Goal: Task Accomplishment & Management: Use online tool/utility

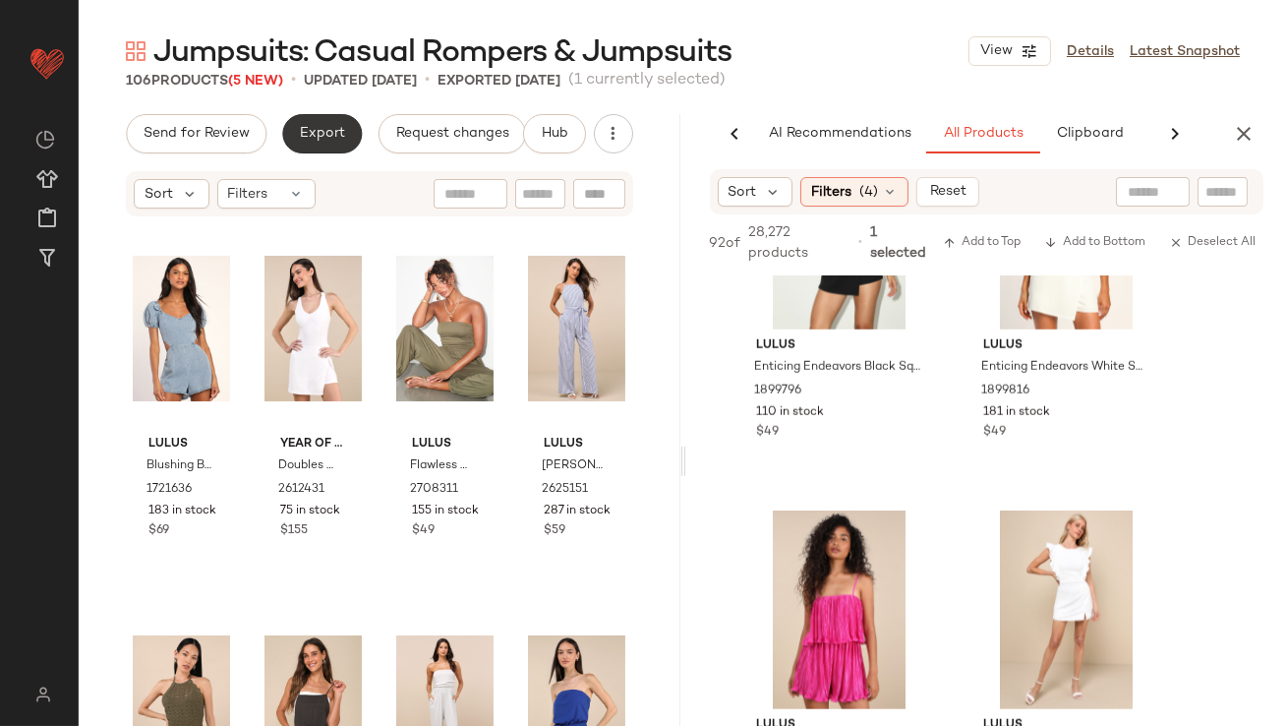
click at [322, 137] on span "Export" at bounding box center [322, 134] width 46 height 16
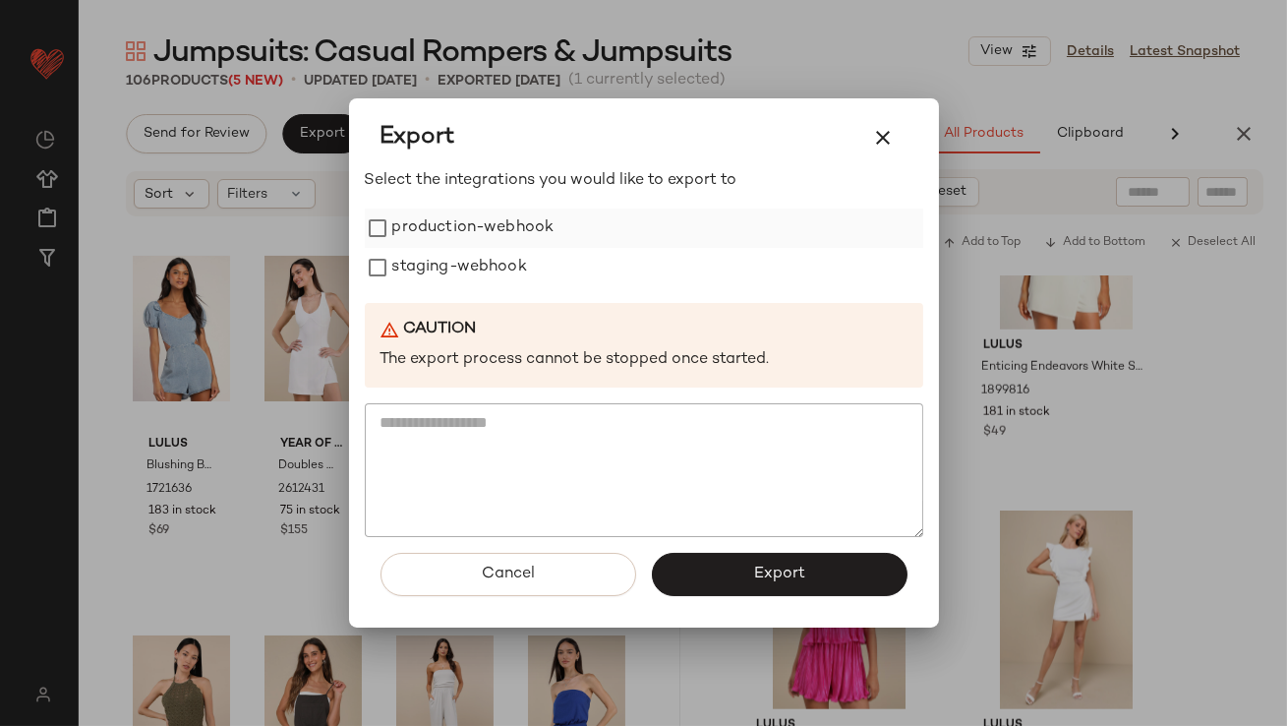
click at [411, 214] on label "production-webhook" at bounding box center [473, 228] width 162 height 39
click at [411, 255] on label "staging-webhook" at bounding box center [459, 267] width 135 height 39
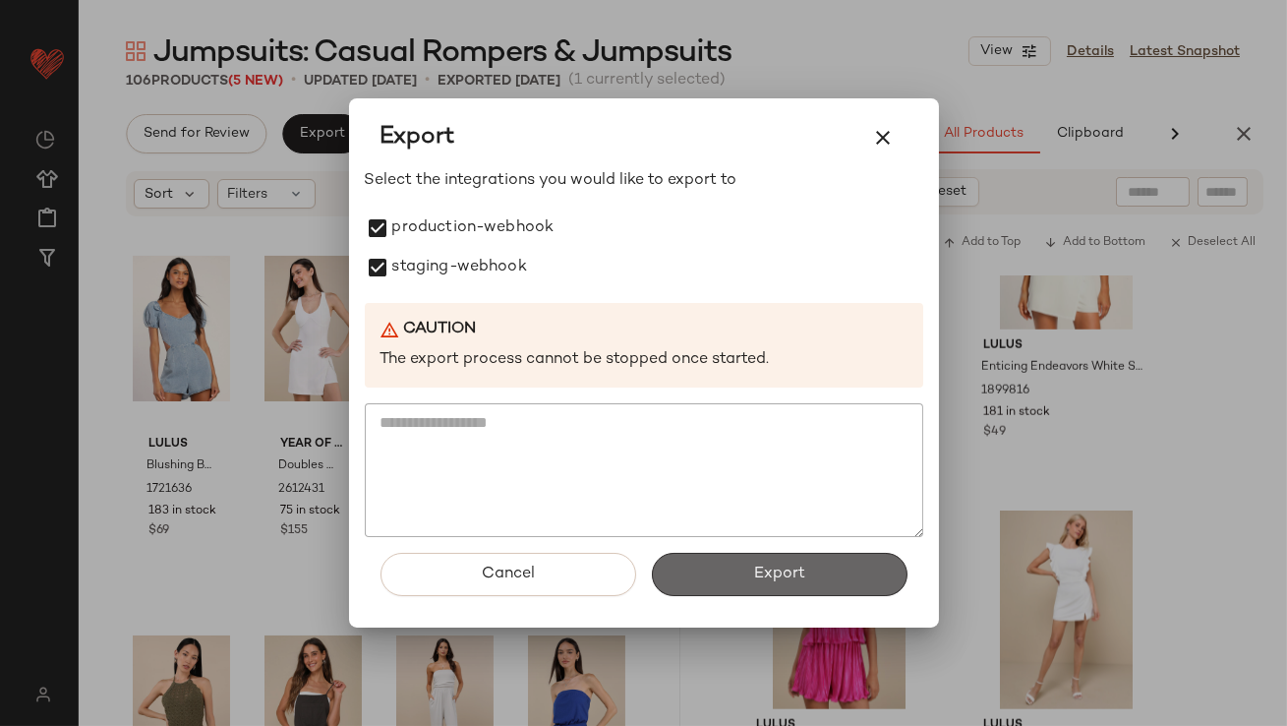
click at [681, 590] on button "Export" at bounding box center [780, 574] width 256 height 43
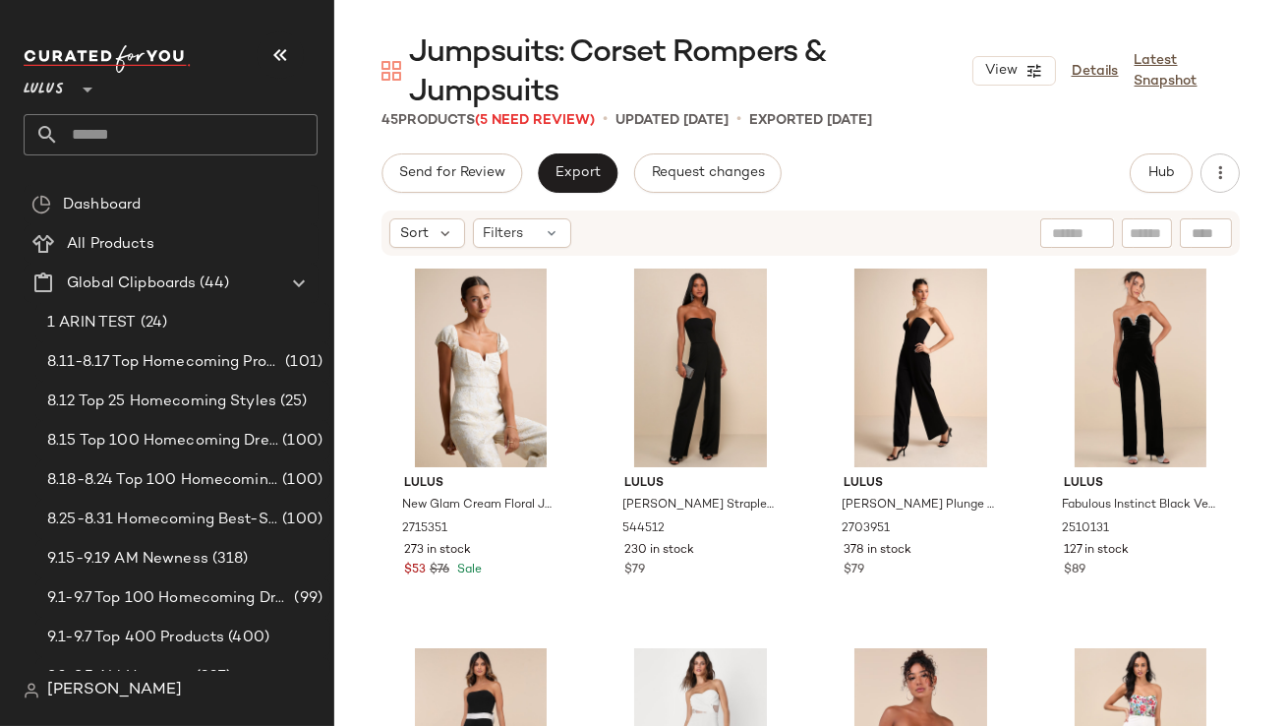
click at [294, 56] on button "button" at bounding box center [280, 54] width 47 height 47
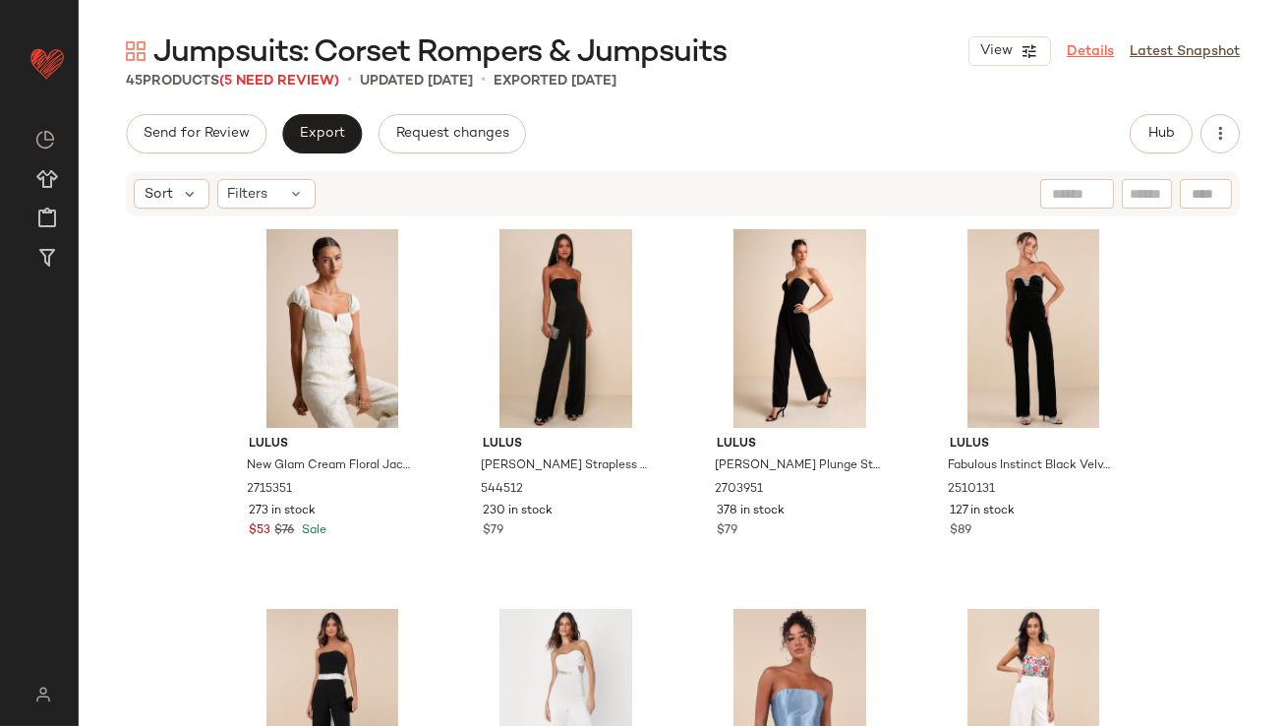
click at [1074, 51] on link "Details" at bounding box center [1090, 51] width 47 height 21
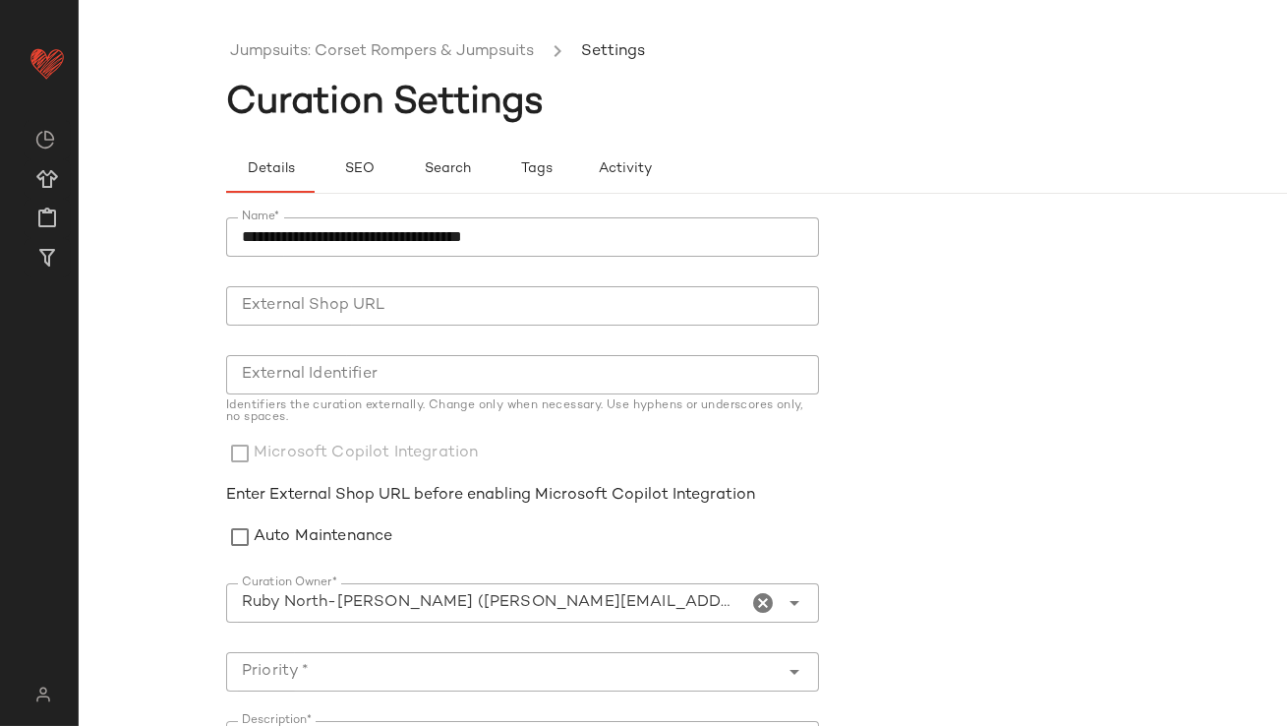
click at [753, 601] on icon "Clear Curation Owner*" at bounding box center [764, 603] width 24 height 24
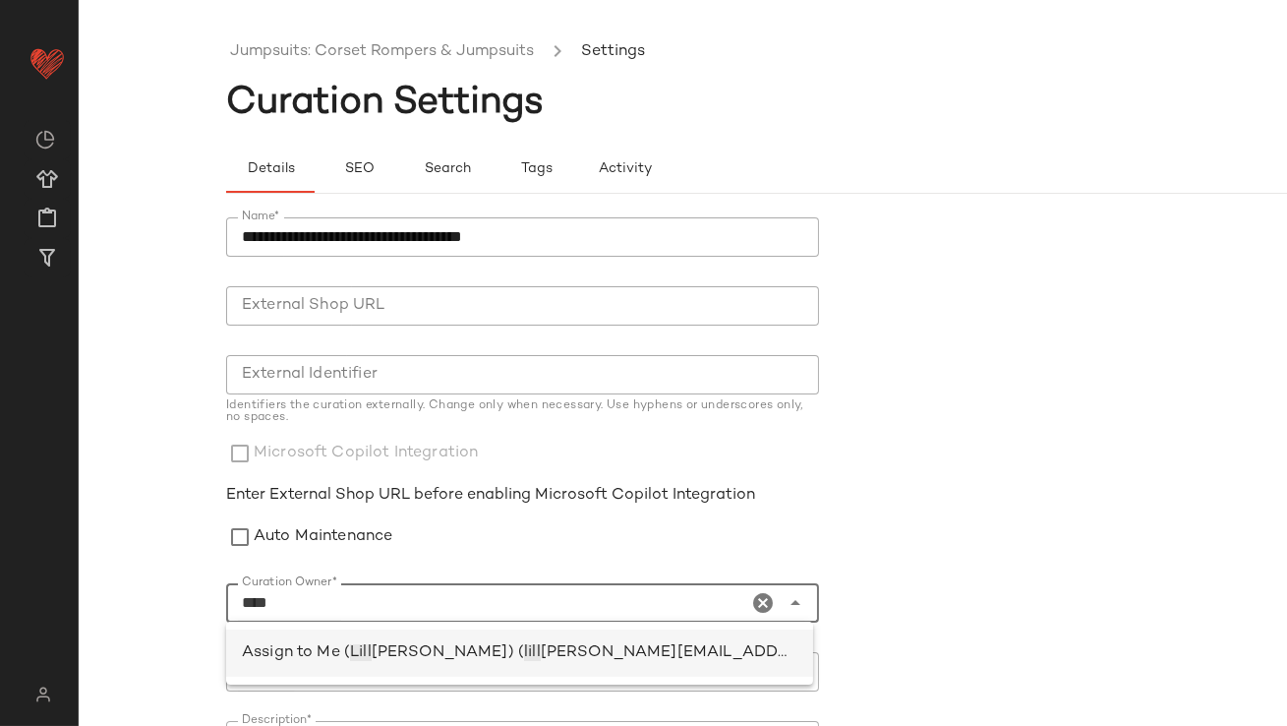
click at [645, 656] on span "[PERSON_NAME][EMAIL_ADDRESS][PERSON_NAME][DOMAIN_NAME])" at bounding box center [824, 652] width 566 height 17
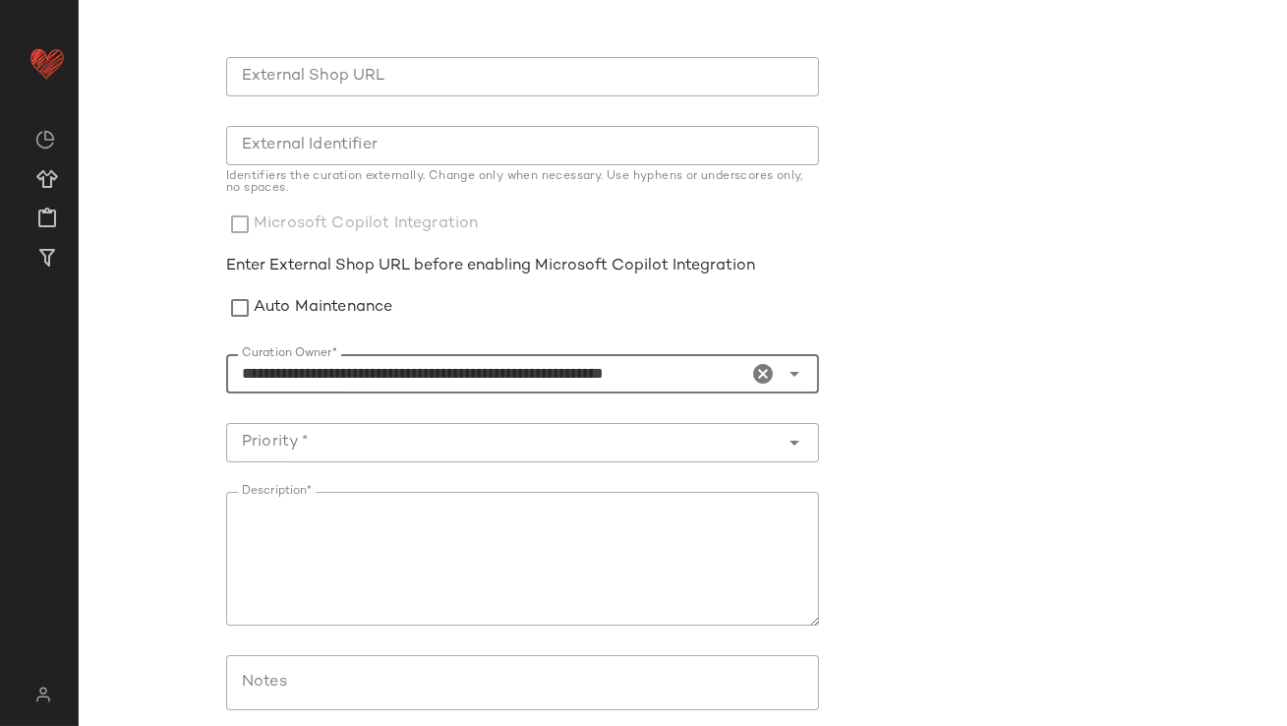
scroll to position [359, 0]
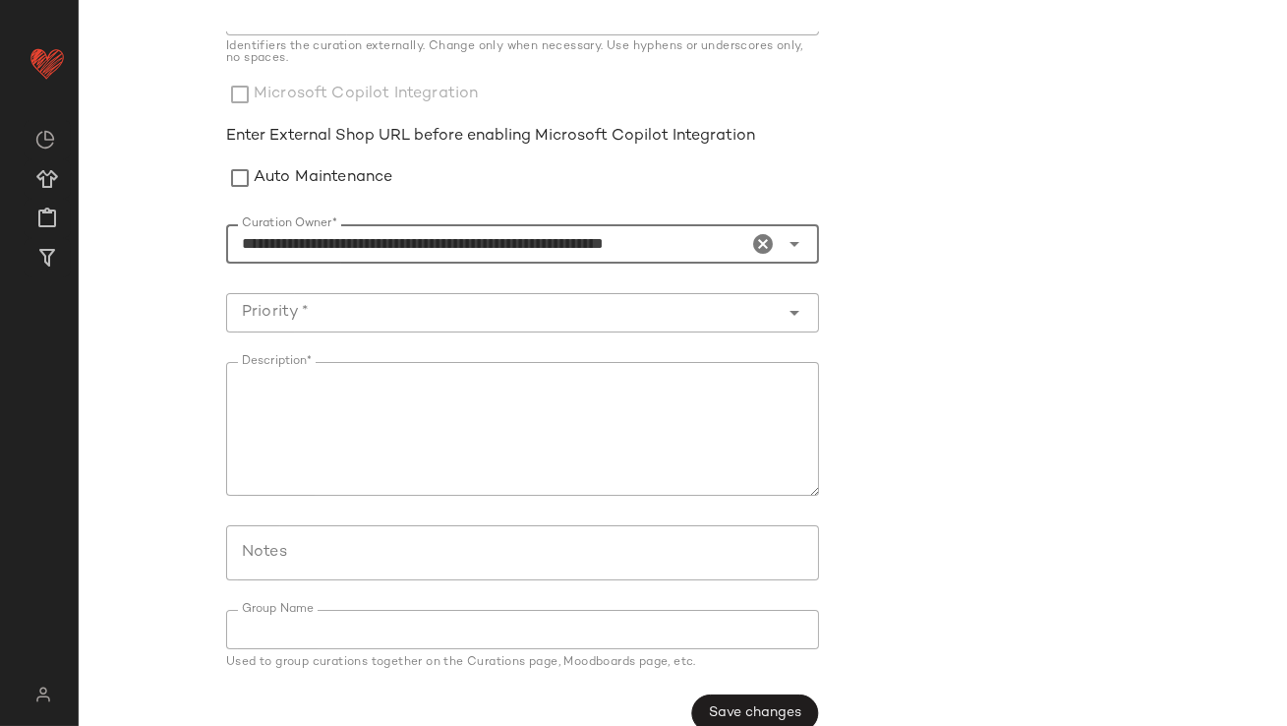
type input "**********"
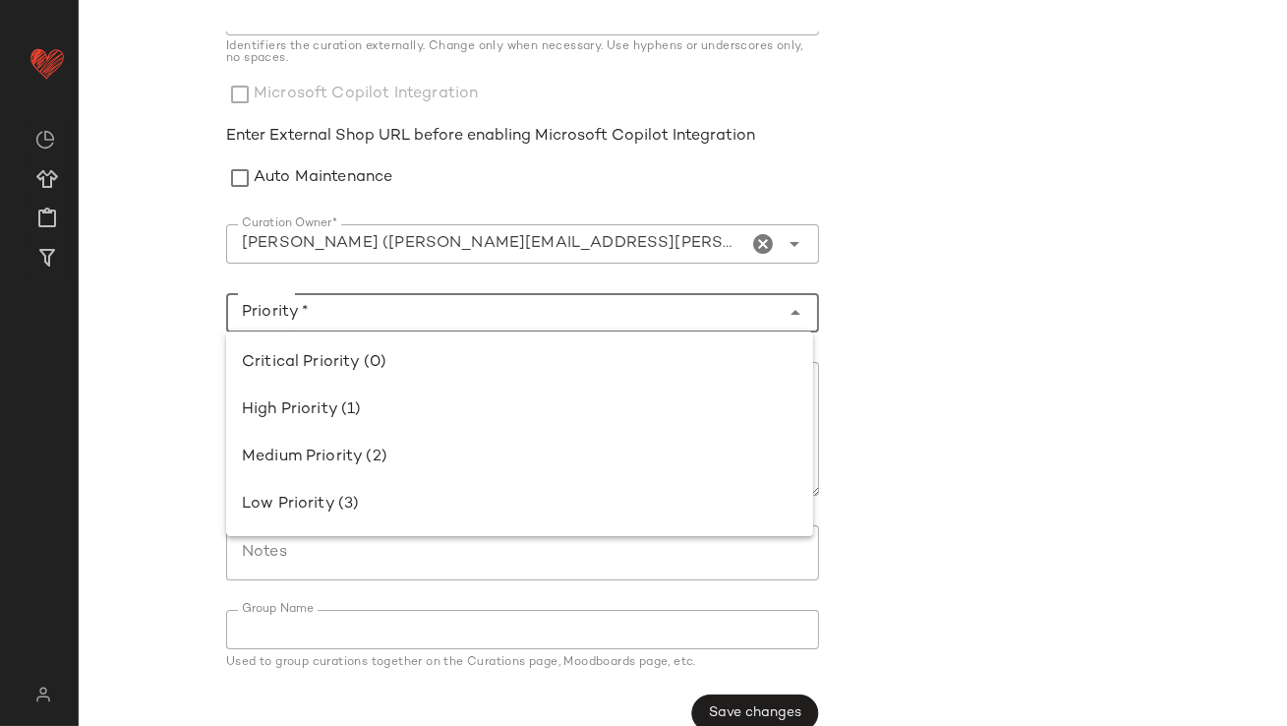
click at [477, 312] on input "Priority *" at bounding box center [503, 313] width 554 height 24
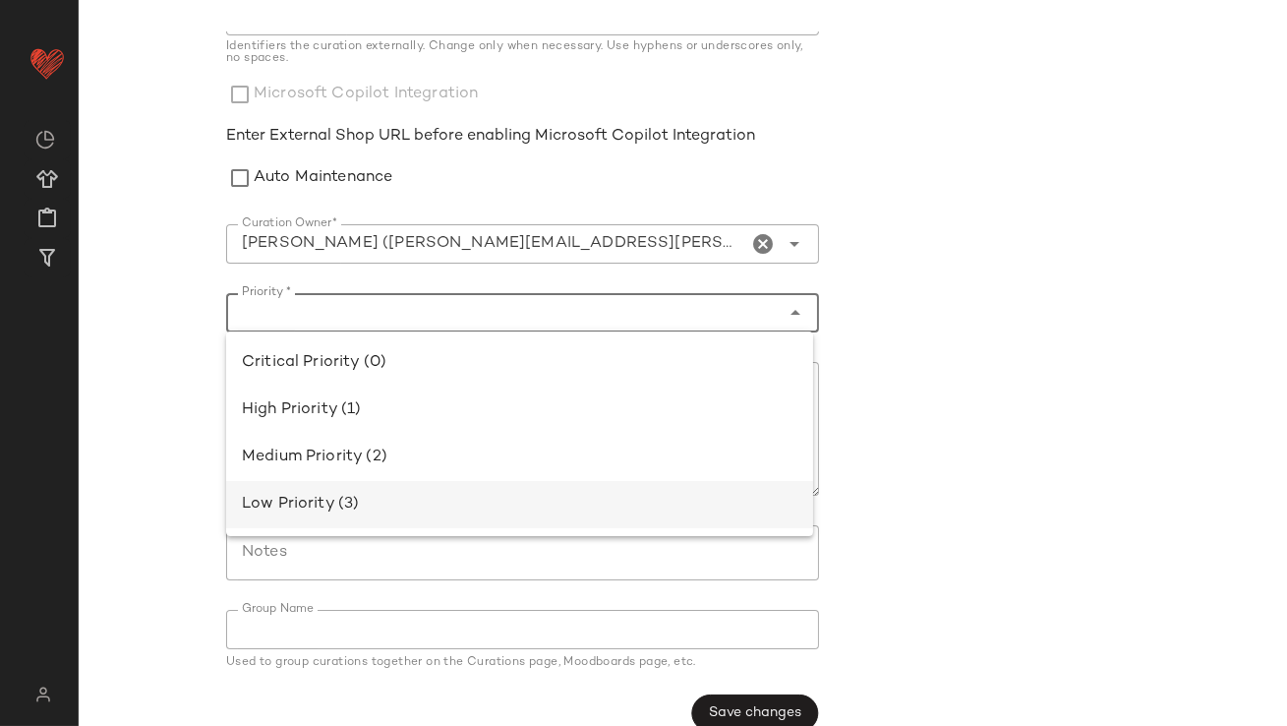
click at [493, 509] on div "Low Priority (3)" at bounding box center [520, 505] width 556 height 24
type input "**********"
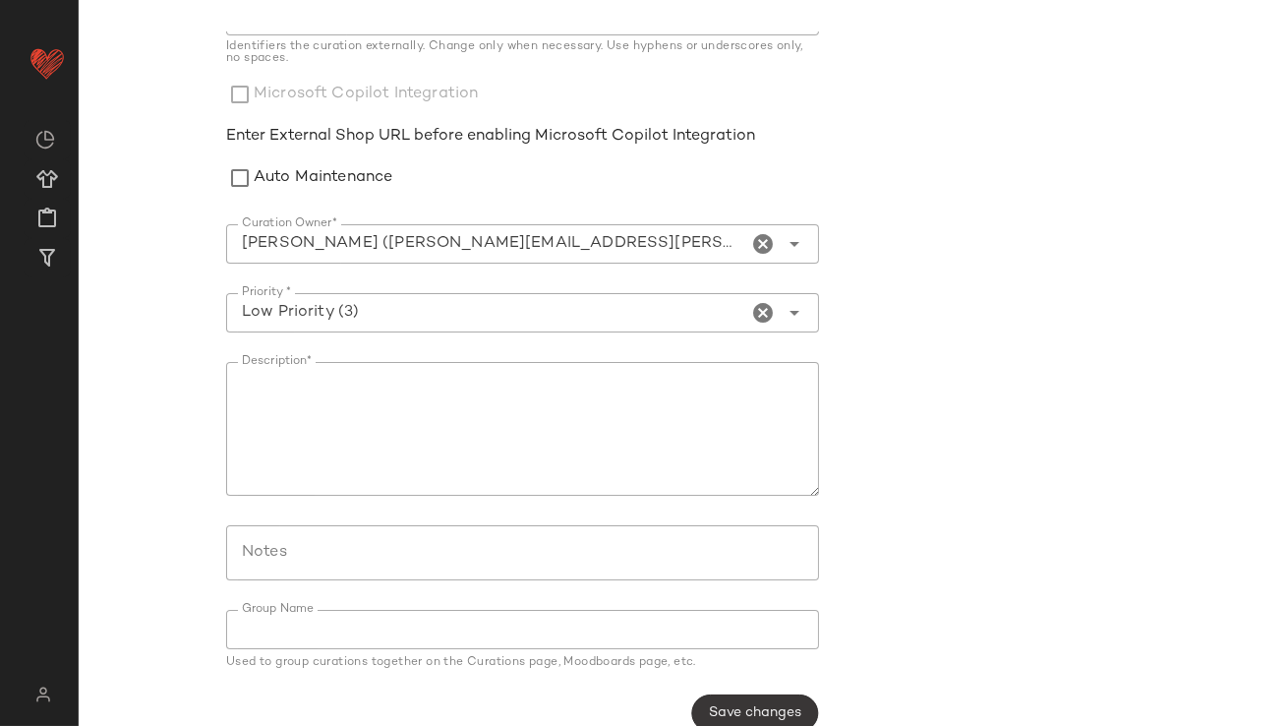
click at [796, 710] on button "Save changes" at bounding box center [754, 712] width 127 height 37
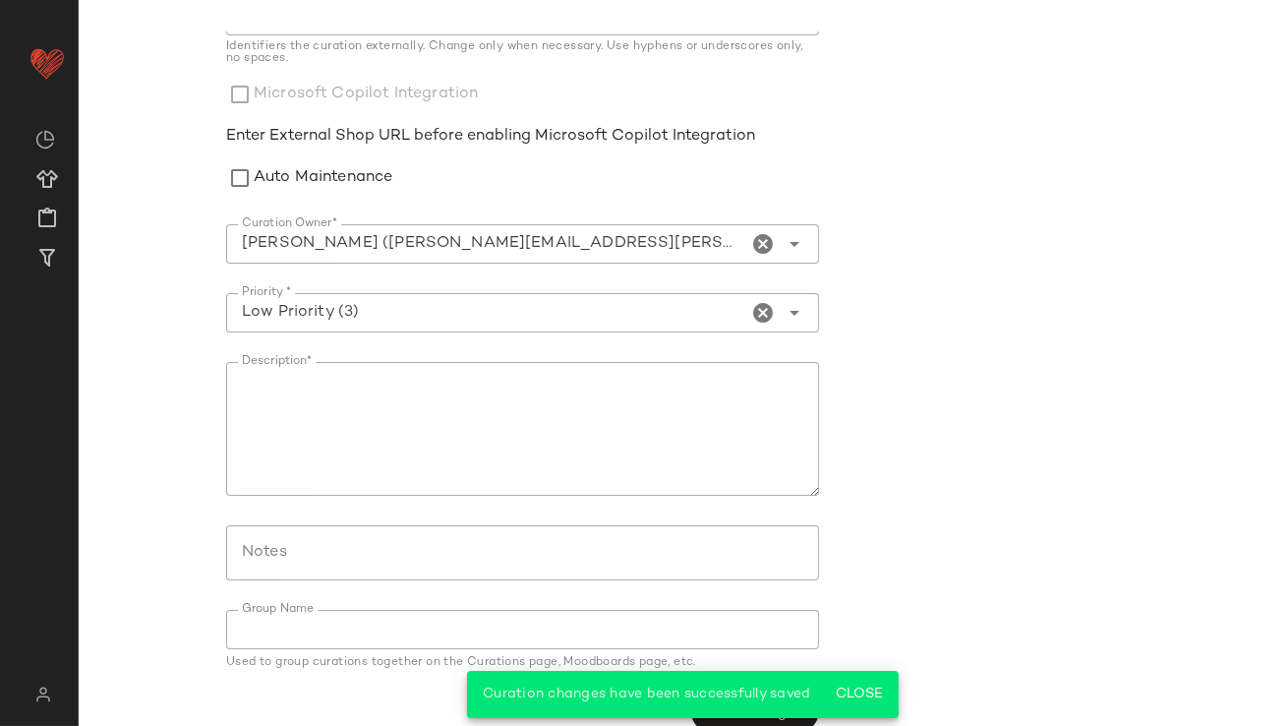
scroll to position [0, 0]
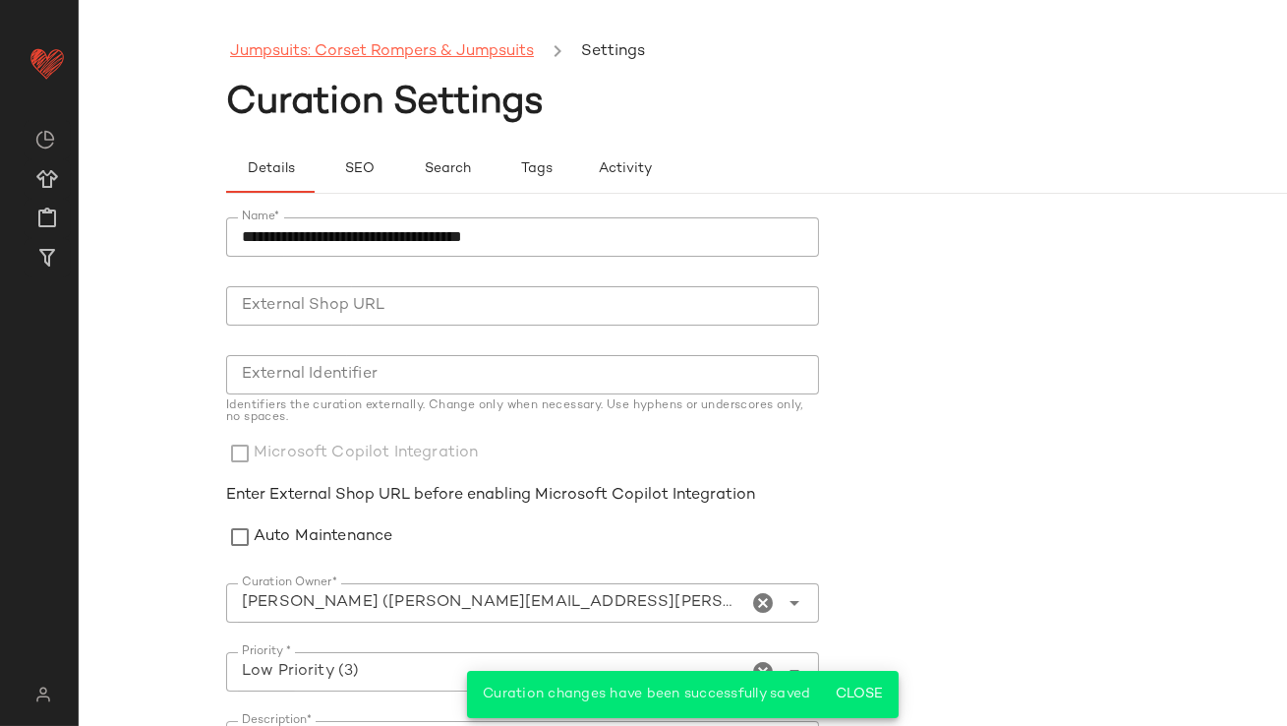
click at [299, 53] on link "Jumpsuits: Corset Rompers & Jumpsuits" at bounding box center [382, 52] width 304 height 26
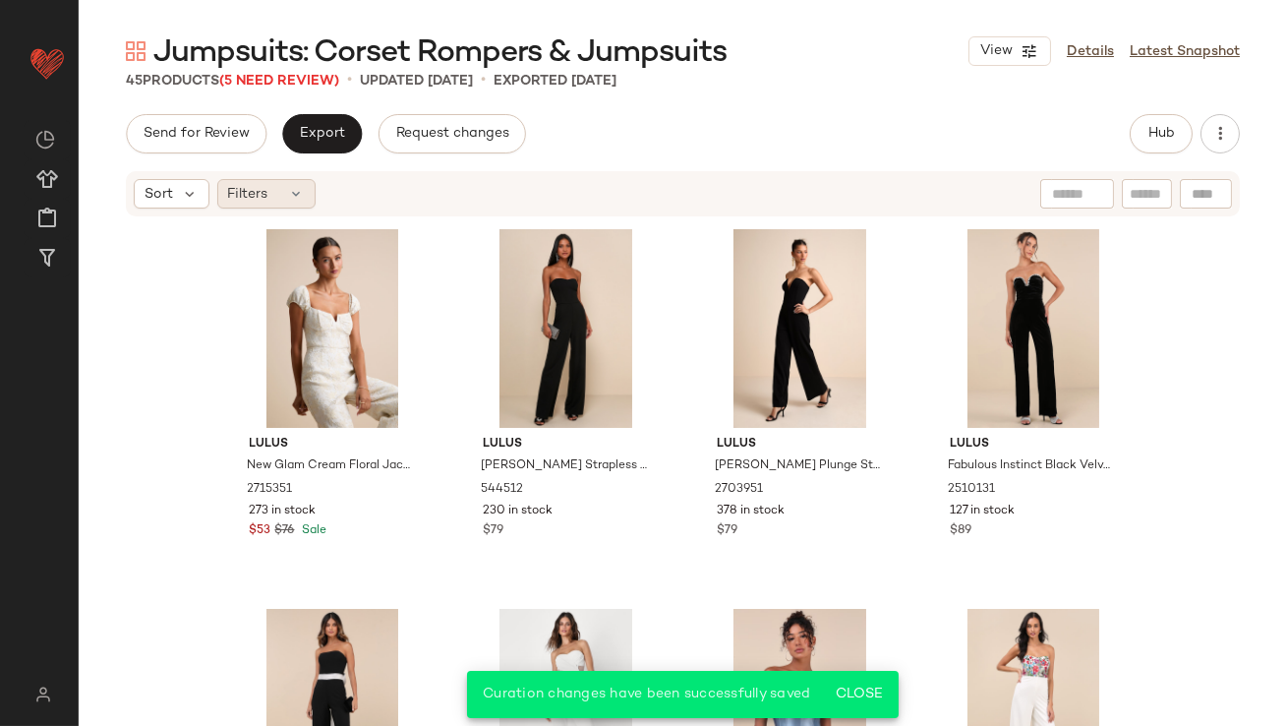
click at [248, 201] on span "Filters" at bounding box center [248, 194] width 40 height 21
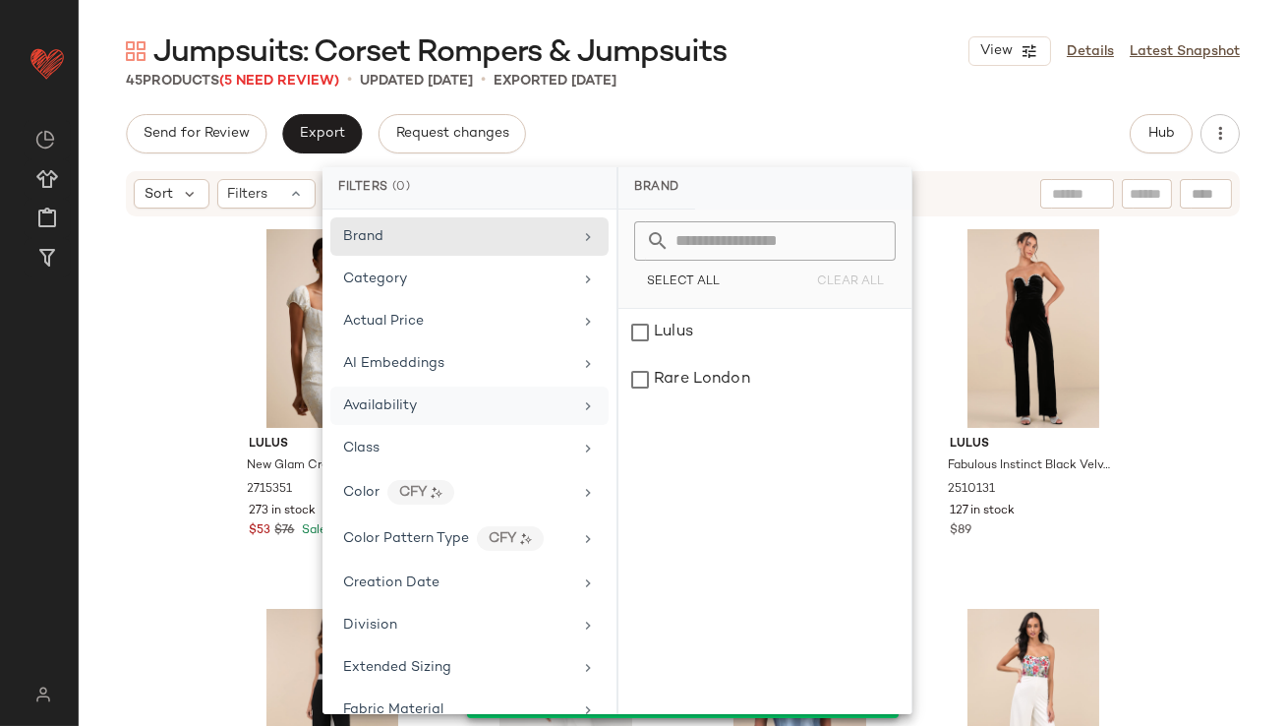
click at [508, 410] on div "Availability" at bounding box center [457, 405] width 229 height 21
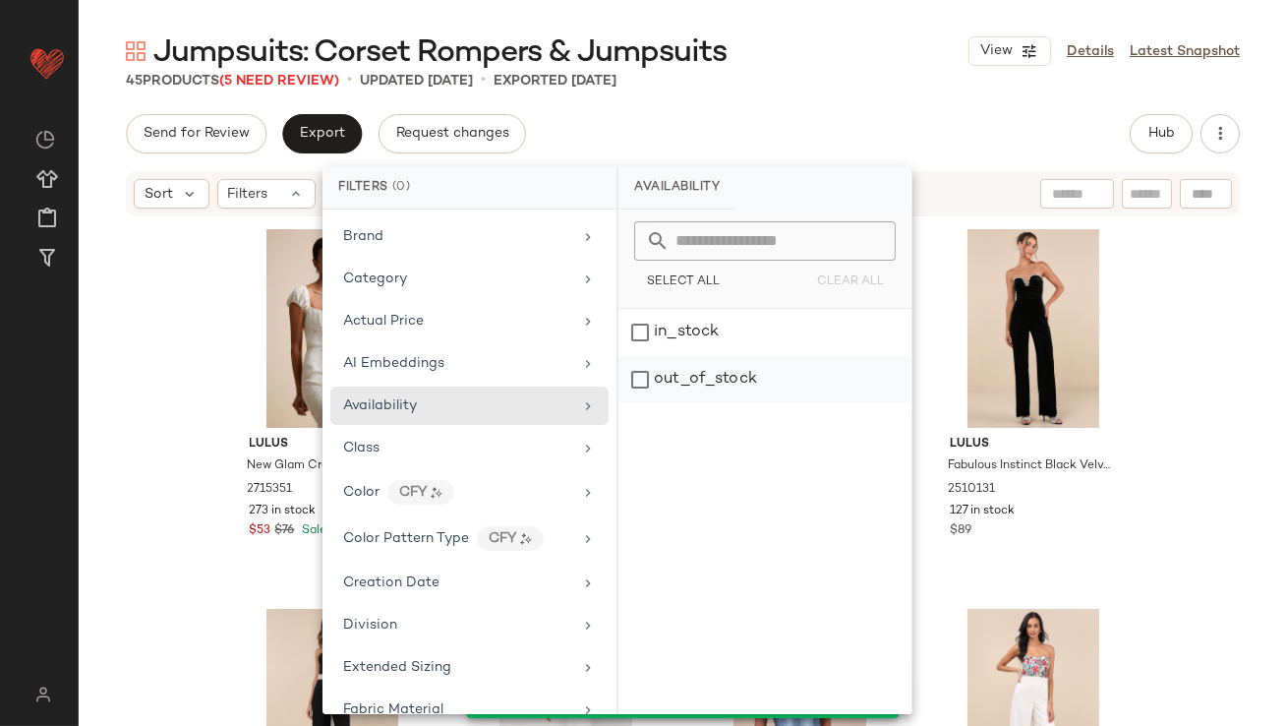
click at [687, 397] on div "out_of_stock" at bounding box center [765, 379] width 293 height 47
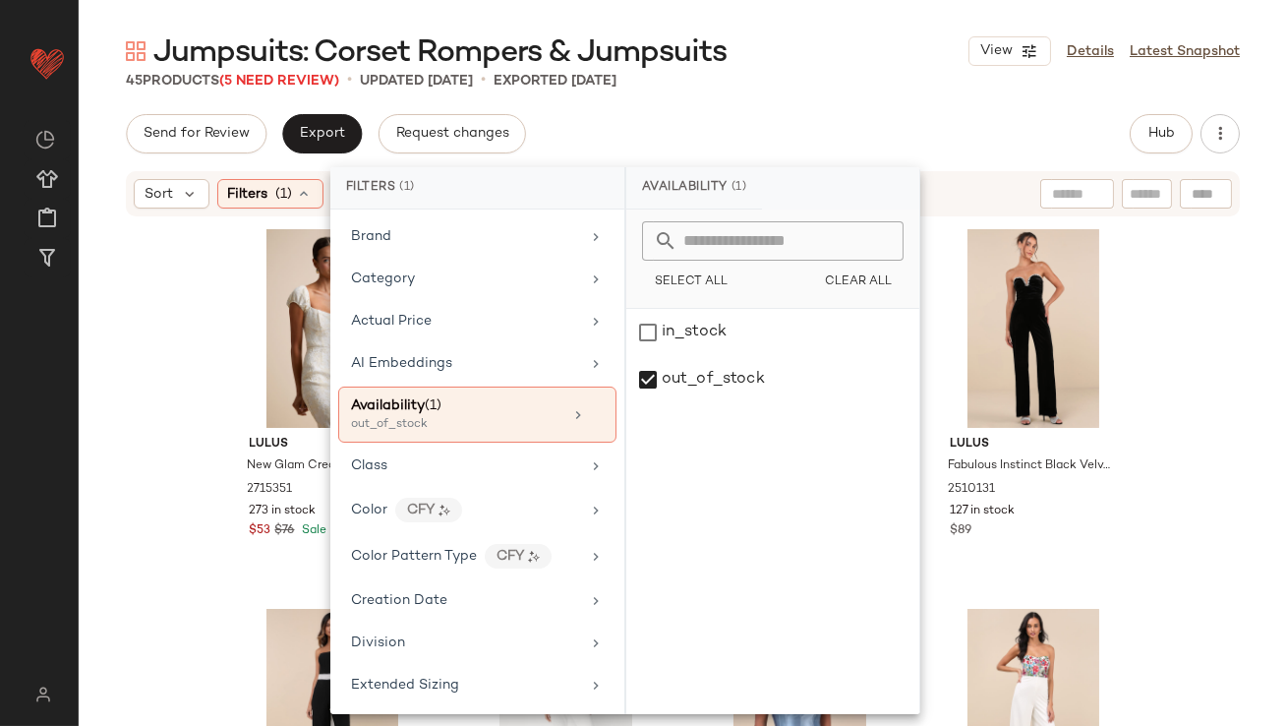
click at [812, 116] on div "Send for Review Export Request changes Hub" at bounding box center [683, 133] width 1114 height 39
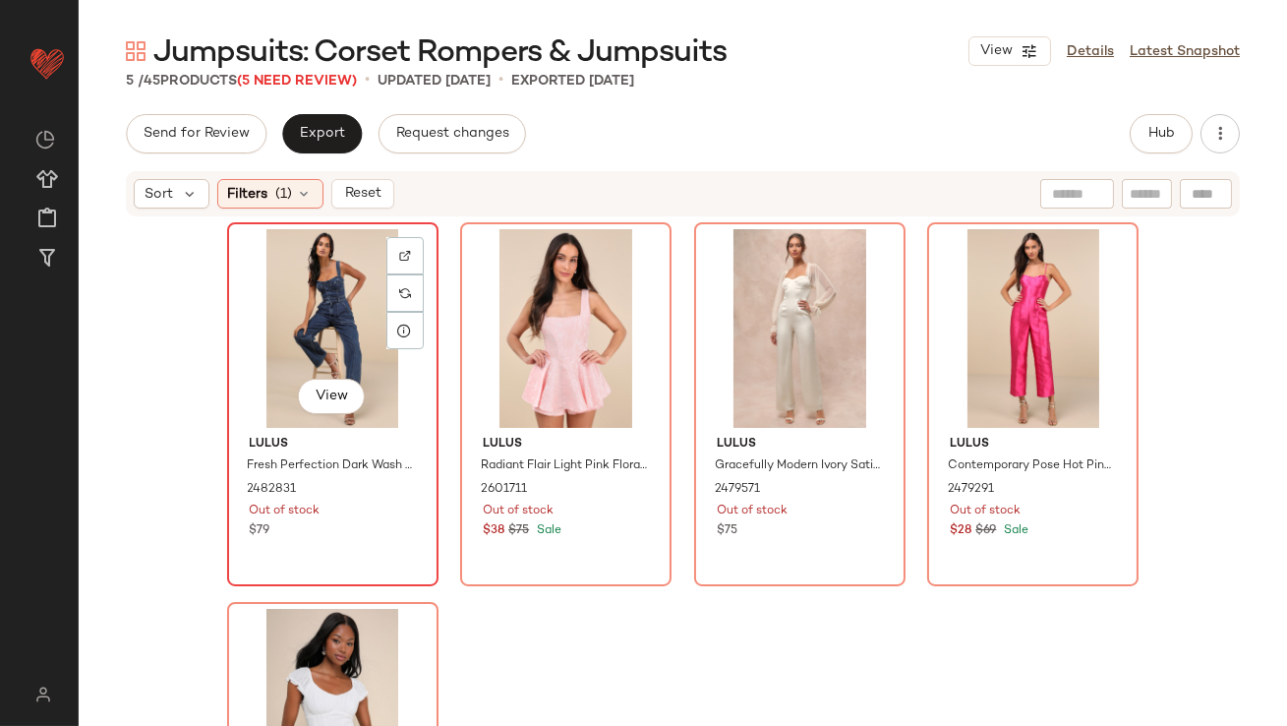
click at [288, 328] on div "View" at bounding box center [333, 328] width 198 height 199
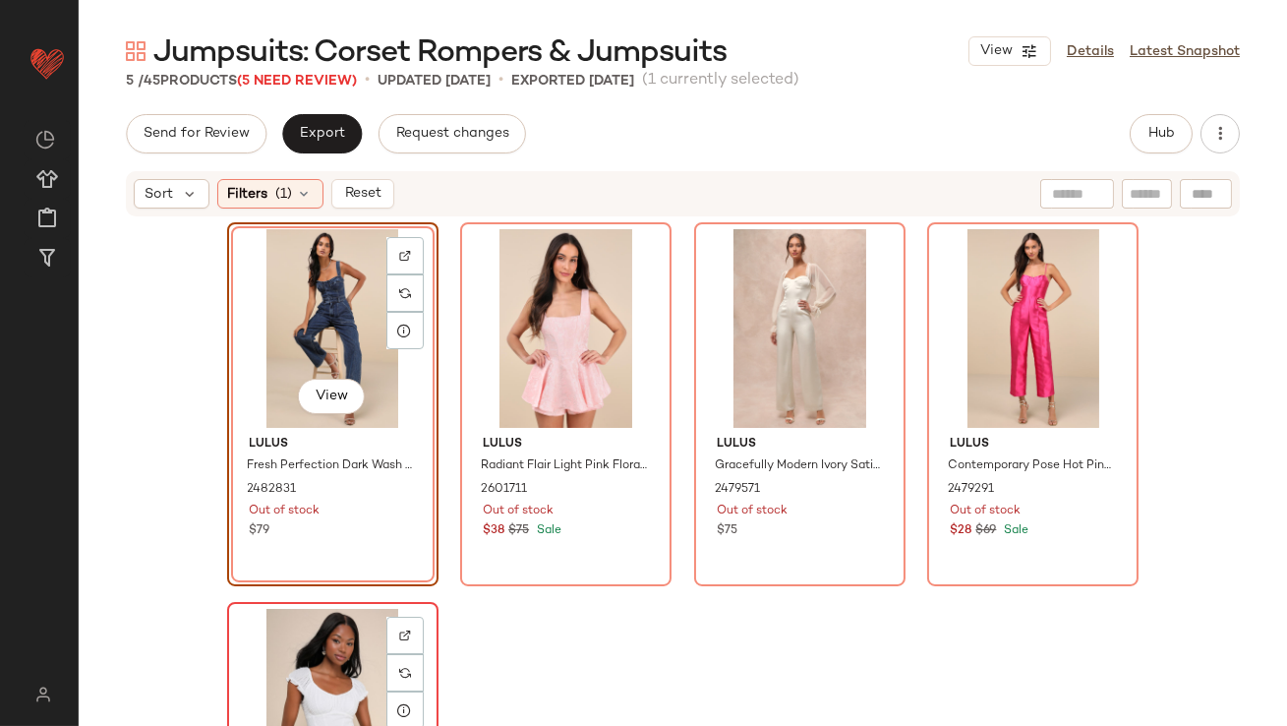
click at [328, 670] on div "View" at bounding box center [333, 708] width 198 height 199
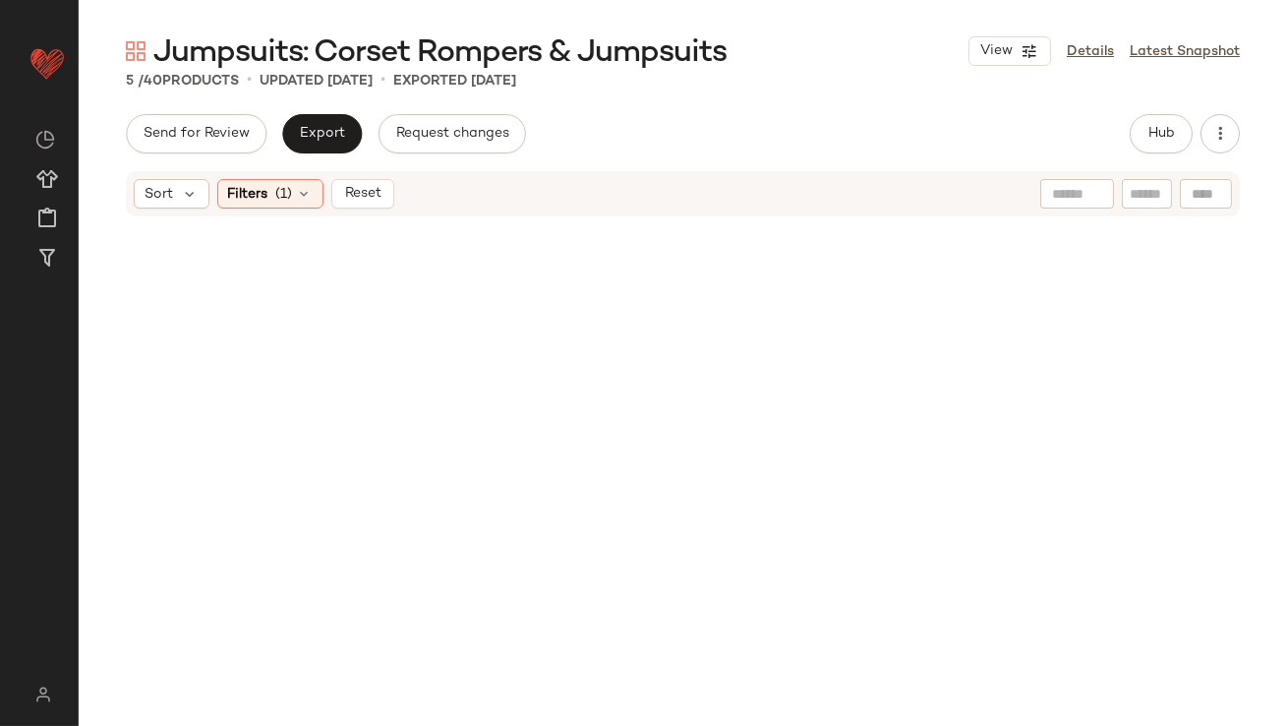
click at [282, 227] on div at bounding box center [683, 462] width 913 height 480
click at [282, 212] on div "Sort Filters (1) Reset" at bounding box center [683, 193] width 1114 height 45
click at [284, 199] on span "(1)" at bounding box center [284, 194] width 17 height 21
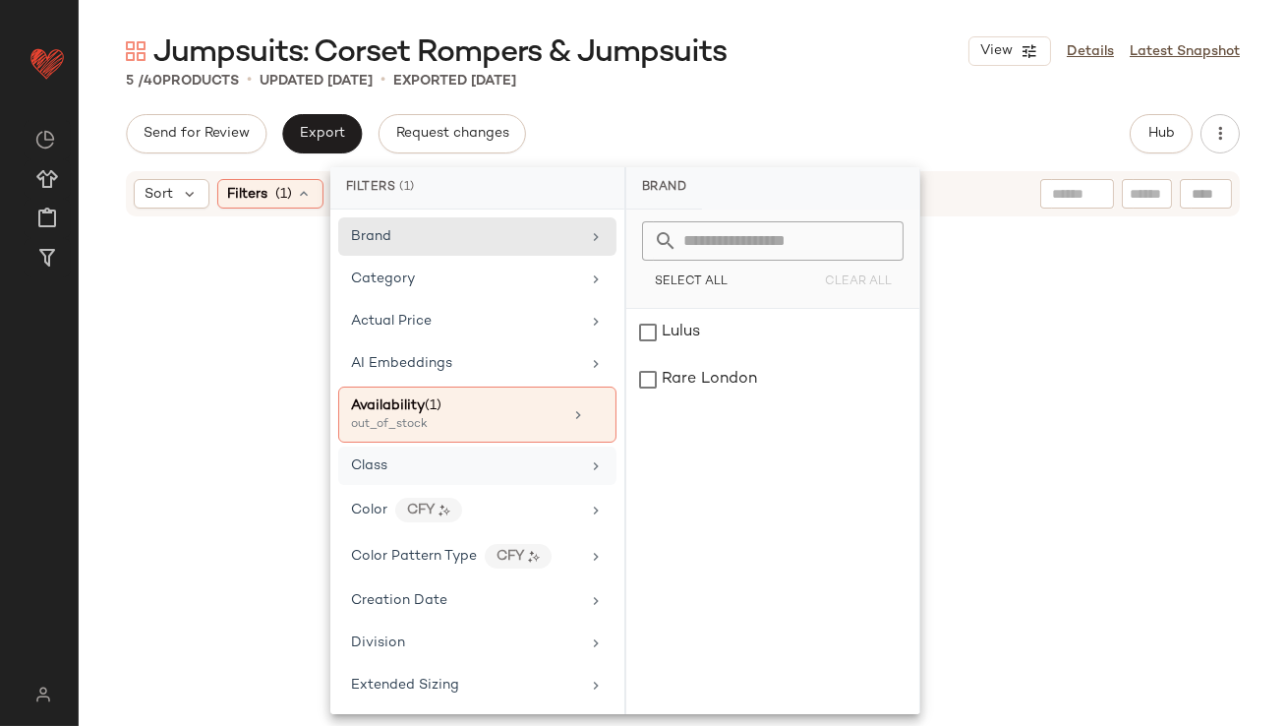
scroll to position [9, 0]
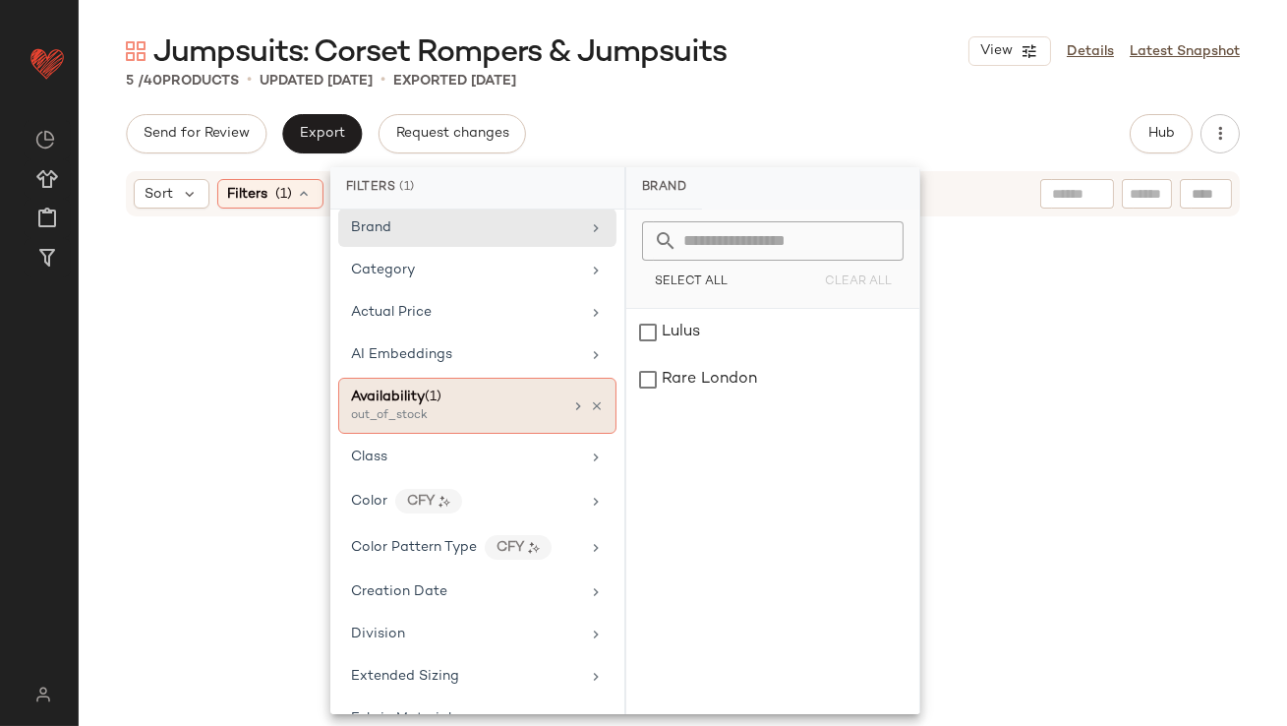
click at [590, 402] on icon at bounding box center [597, 406] width 14 height 14
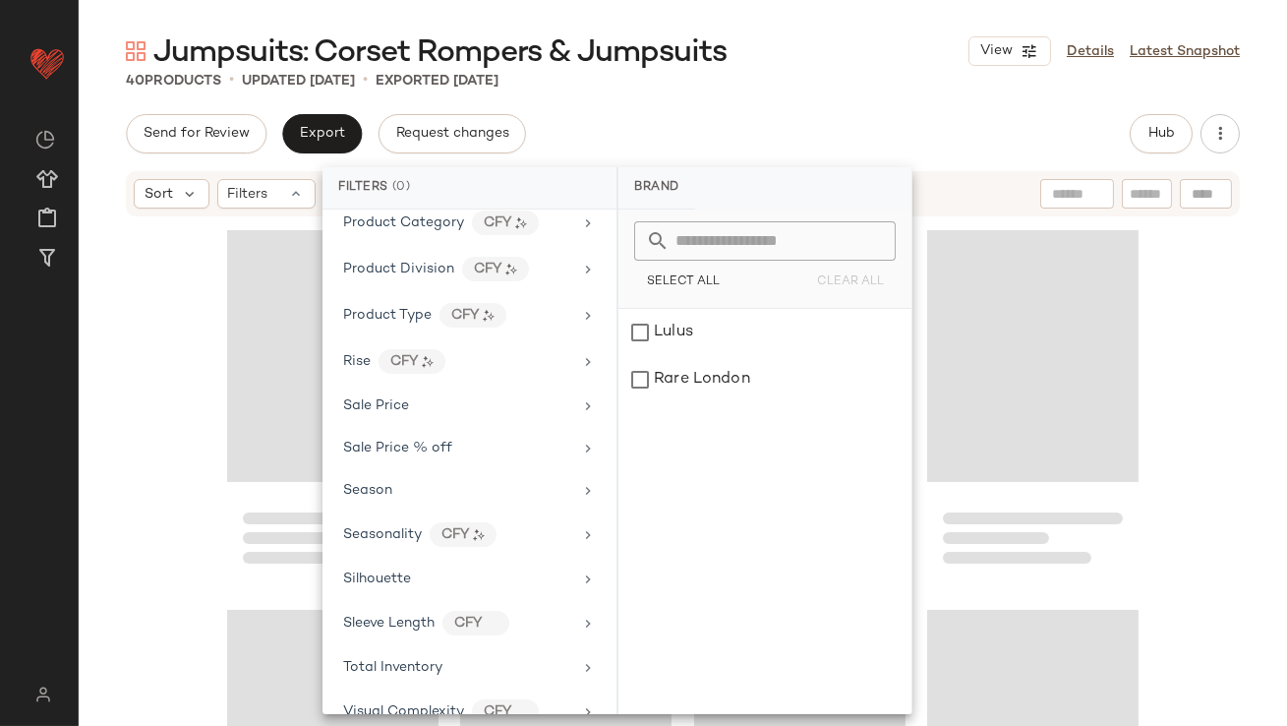
scroll to position [1223, 0]
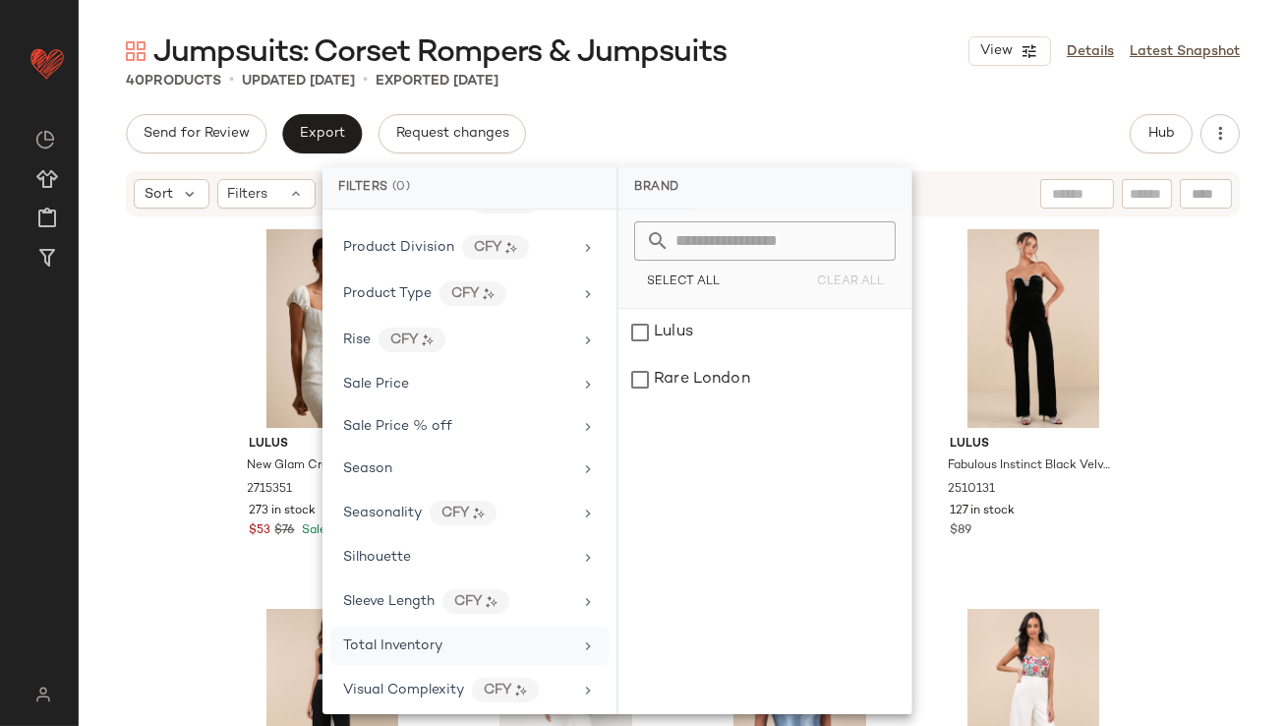
click at [370, 638] on span "Total Inventory" at bounding box center [392, 645] width 99 height 15
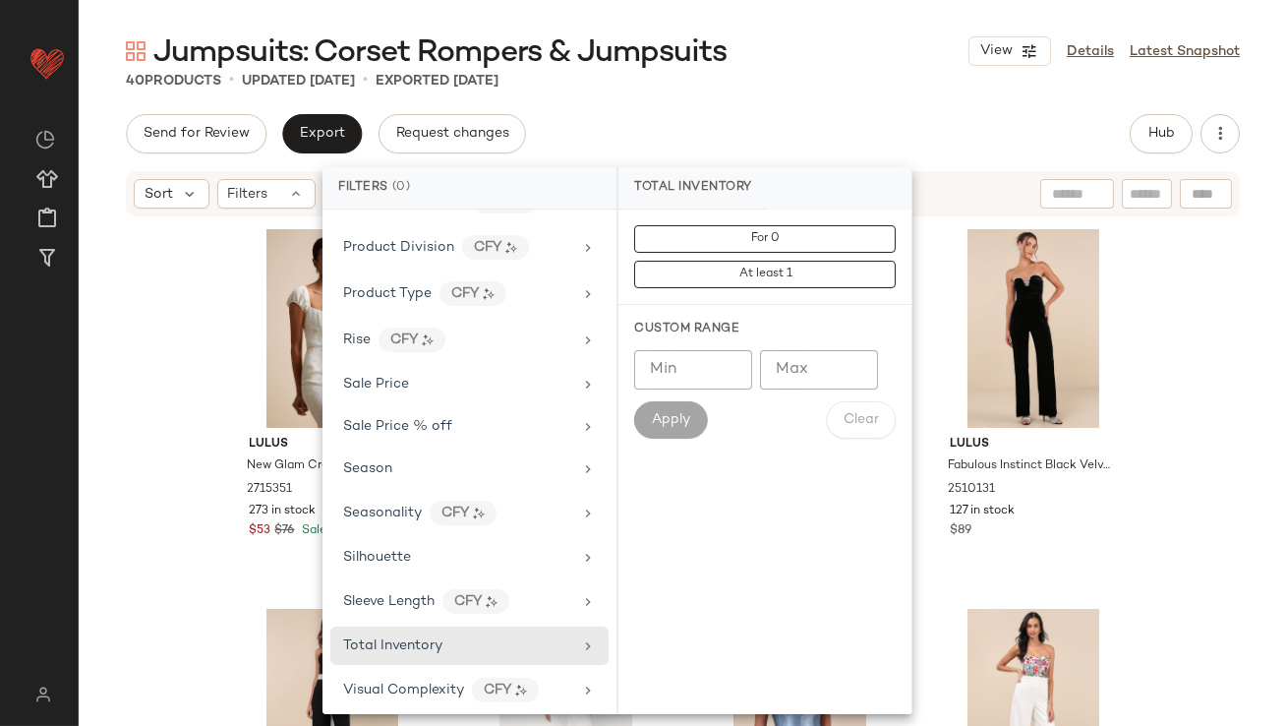
click at [820, 359] on input "Max" at bounding box center [819, 369] width 118 height 39
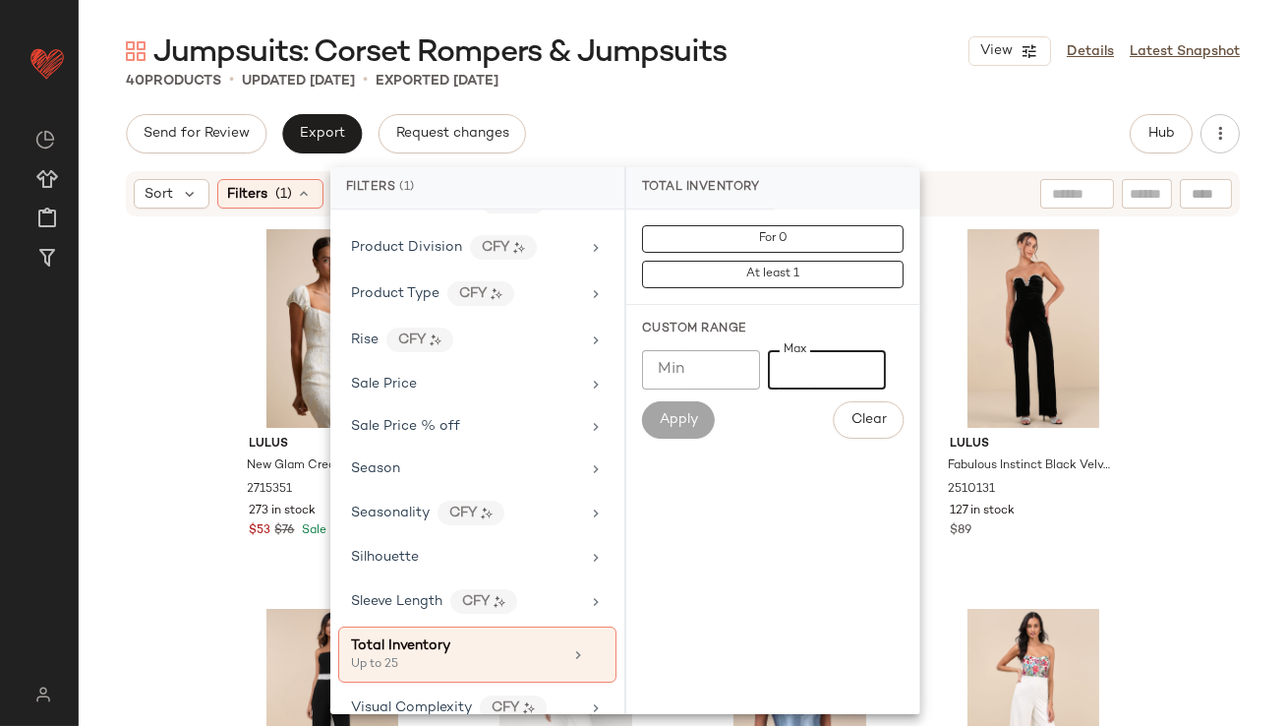
type input "**"
click at [934, 84] on div "40 Products • updated [DATE] • Exported [DATE]" at bounding box center [683, 81] width 1209 height 20
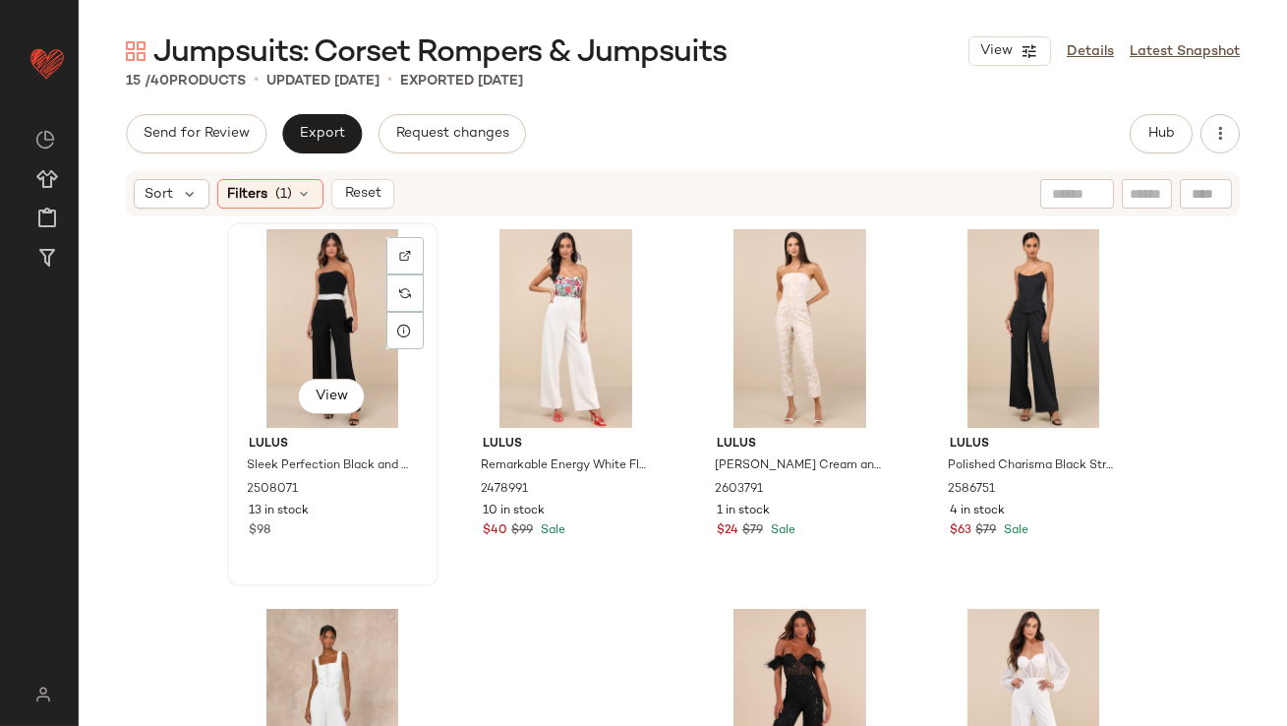
click at [326, 312] on div "View" at bounding box center [333, 328] width 198 height 199
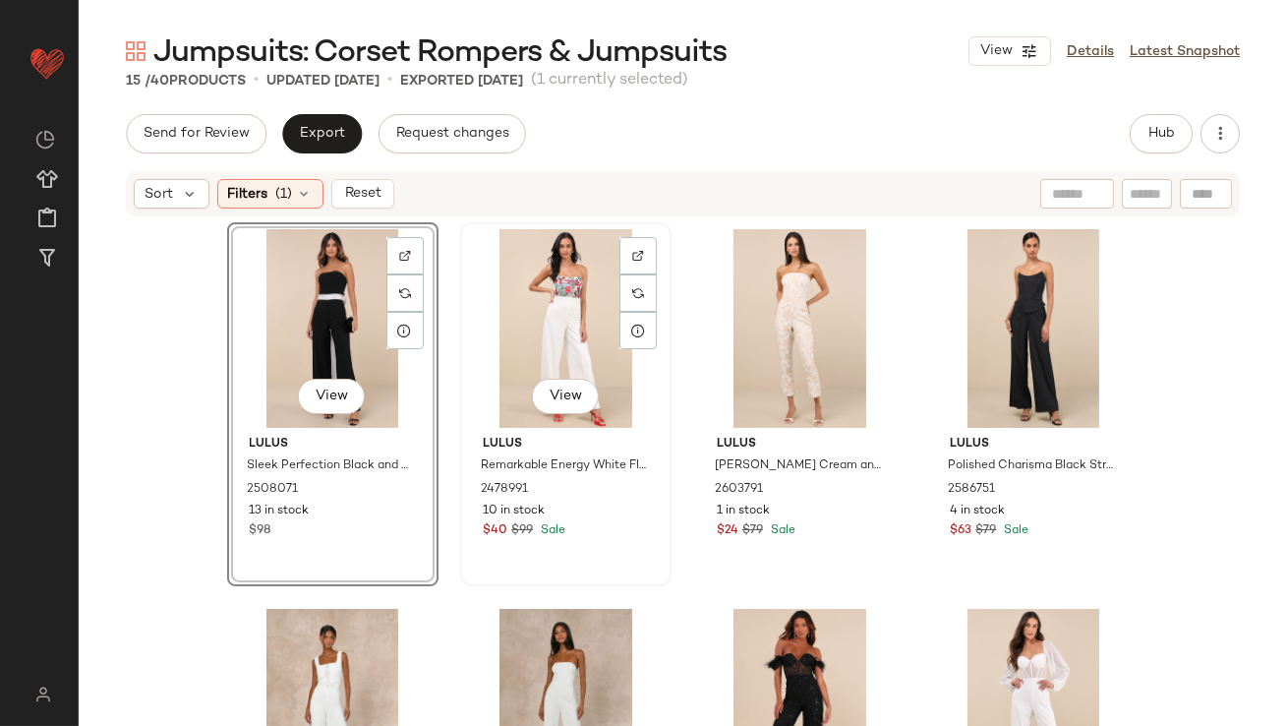
scroll to position [955, 0]
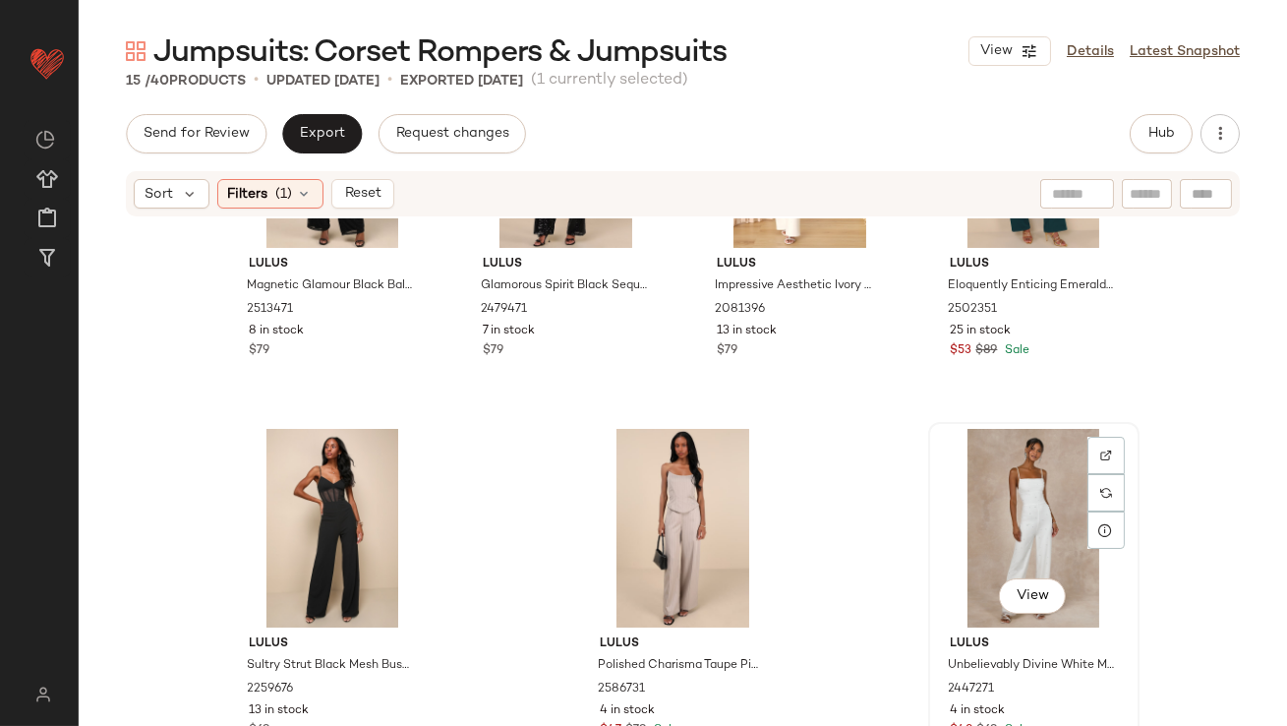
click at [984, 472] on div "View" at bounding box center [1034, 528] width 198 height 199
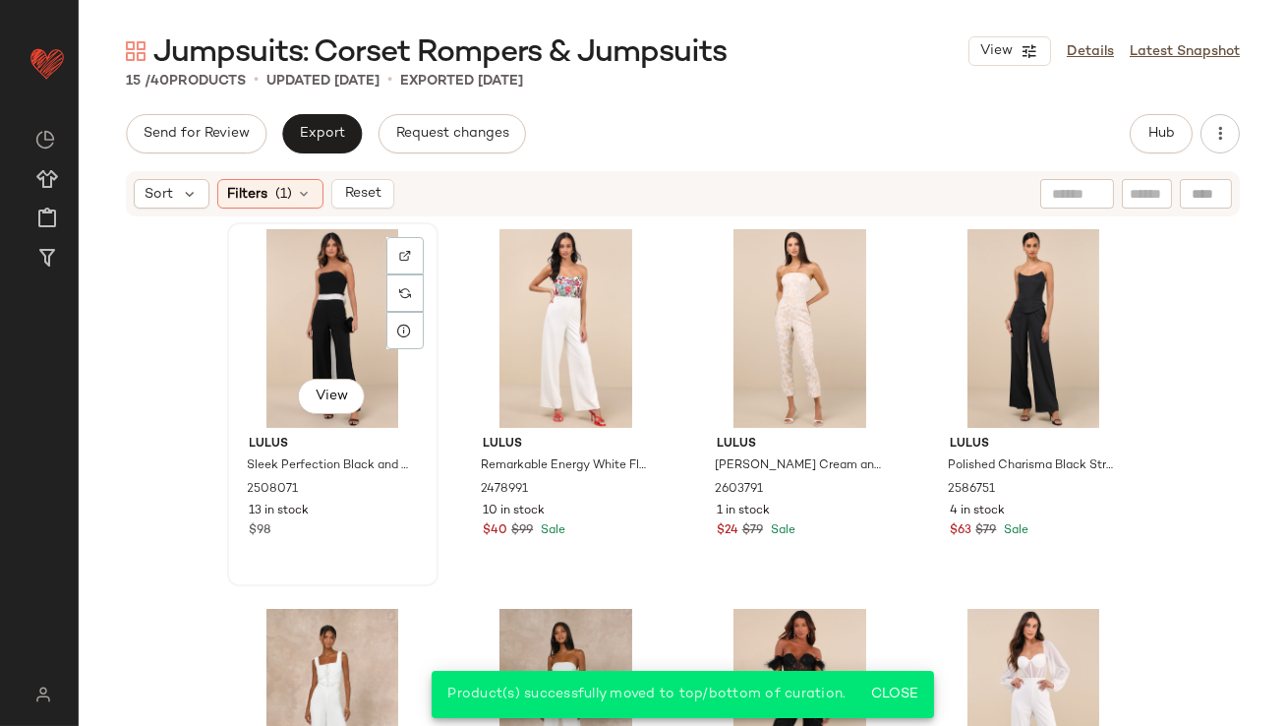
click at [296, 309] on div "View" at bounding box center [333, 328] width 198 height 199
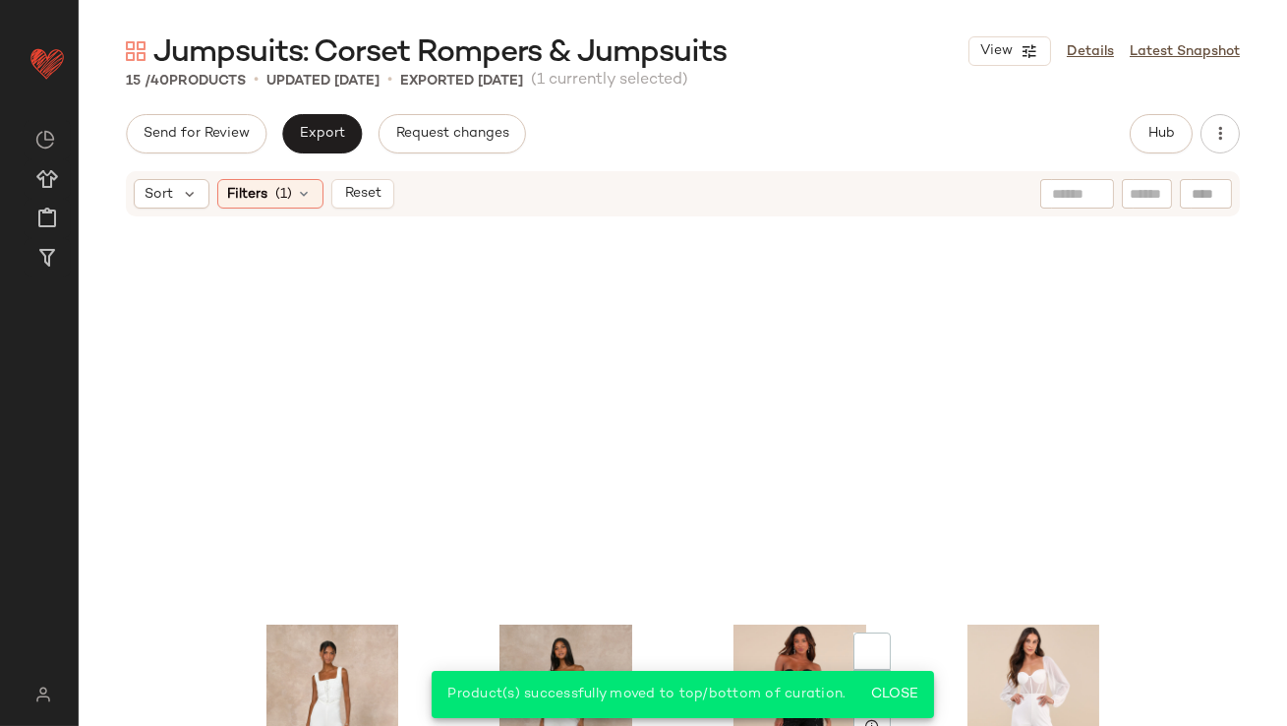
scroll to position [955, 0]
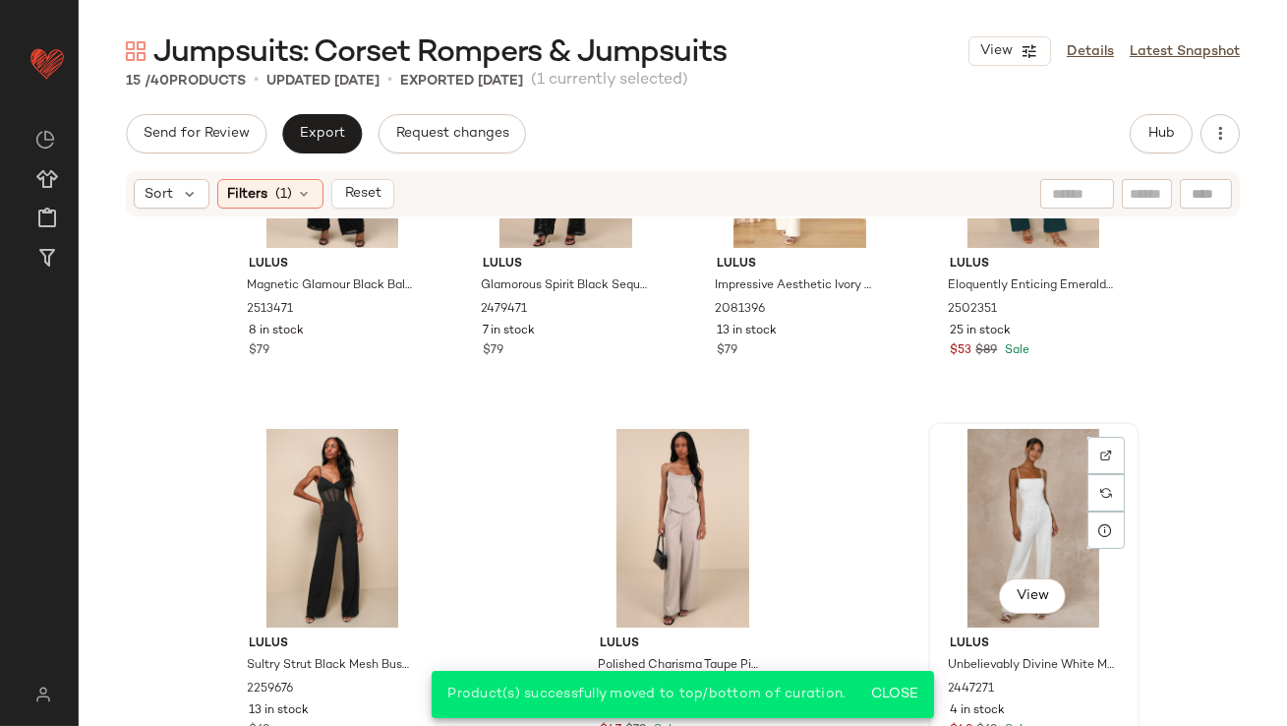
click at [1056, 478] on div "View" at bounding box center [1034, 528] width 198 height 199
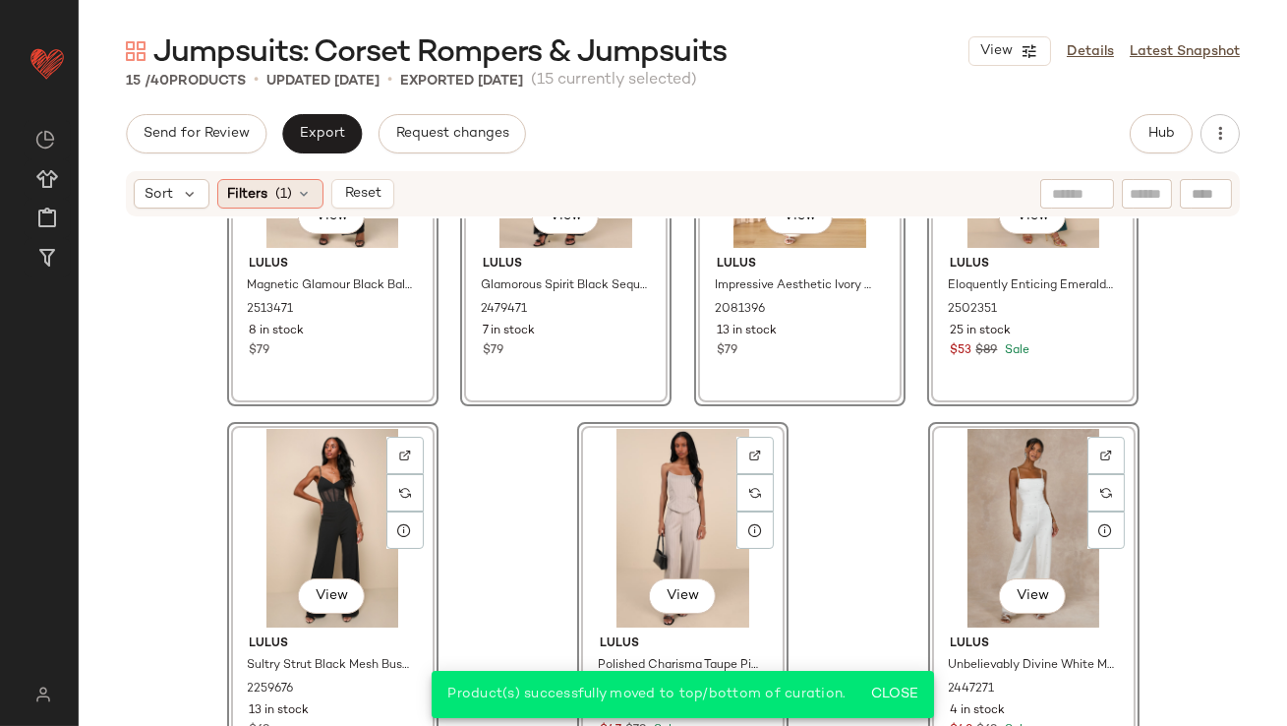
click at [298, 188] on icon at bounding box center [305, 194] width 16 height 16
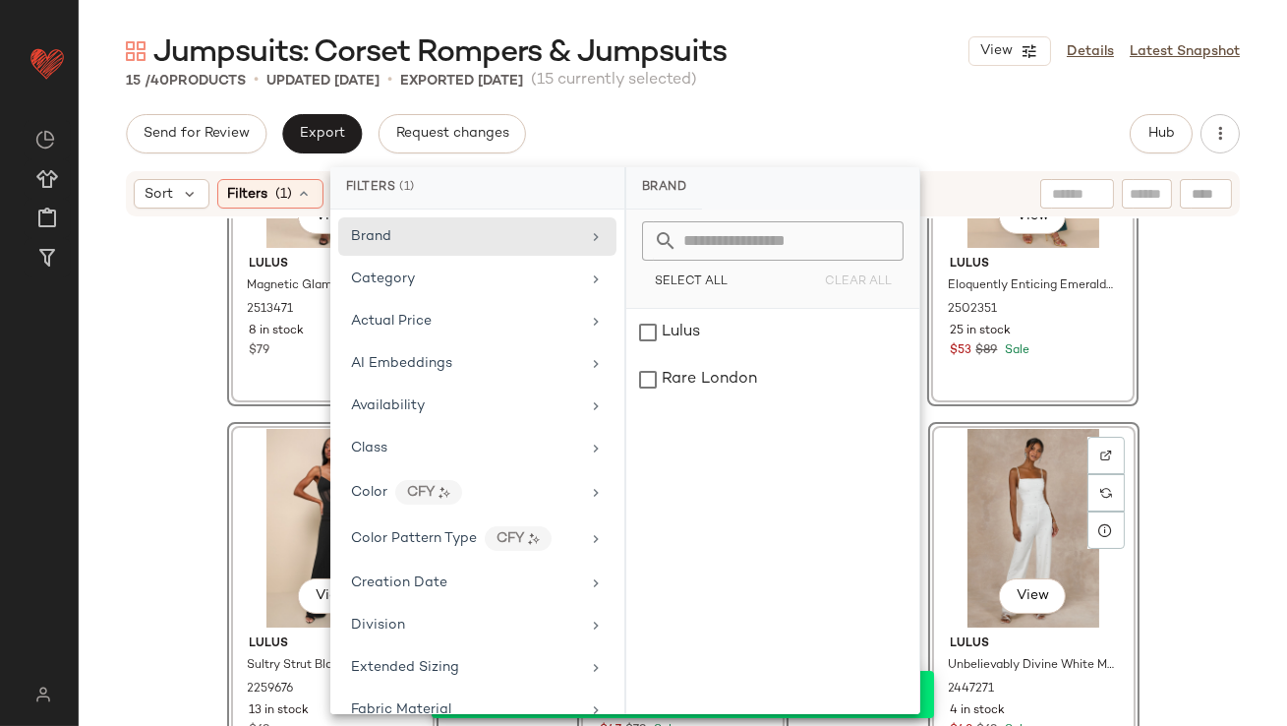
scroll to position [1240, 0]
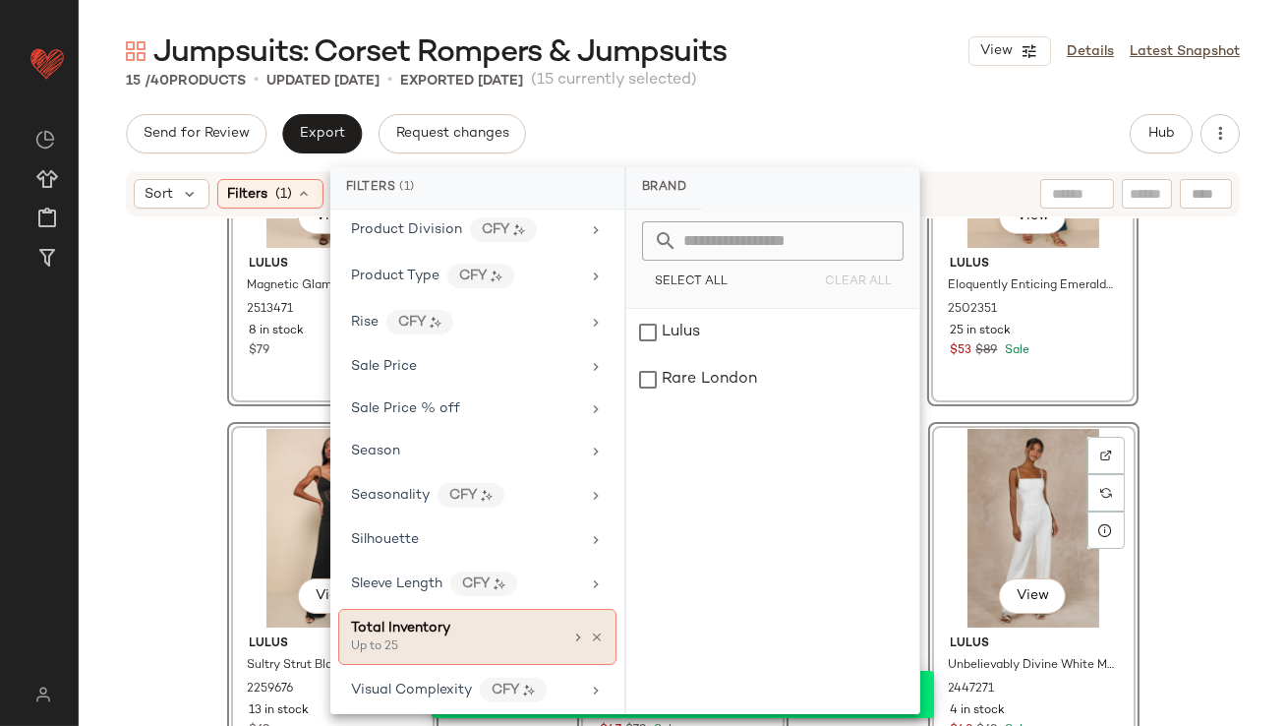
click at [590, 630] on icon at bounding box center [597, 637] width 14 height 14
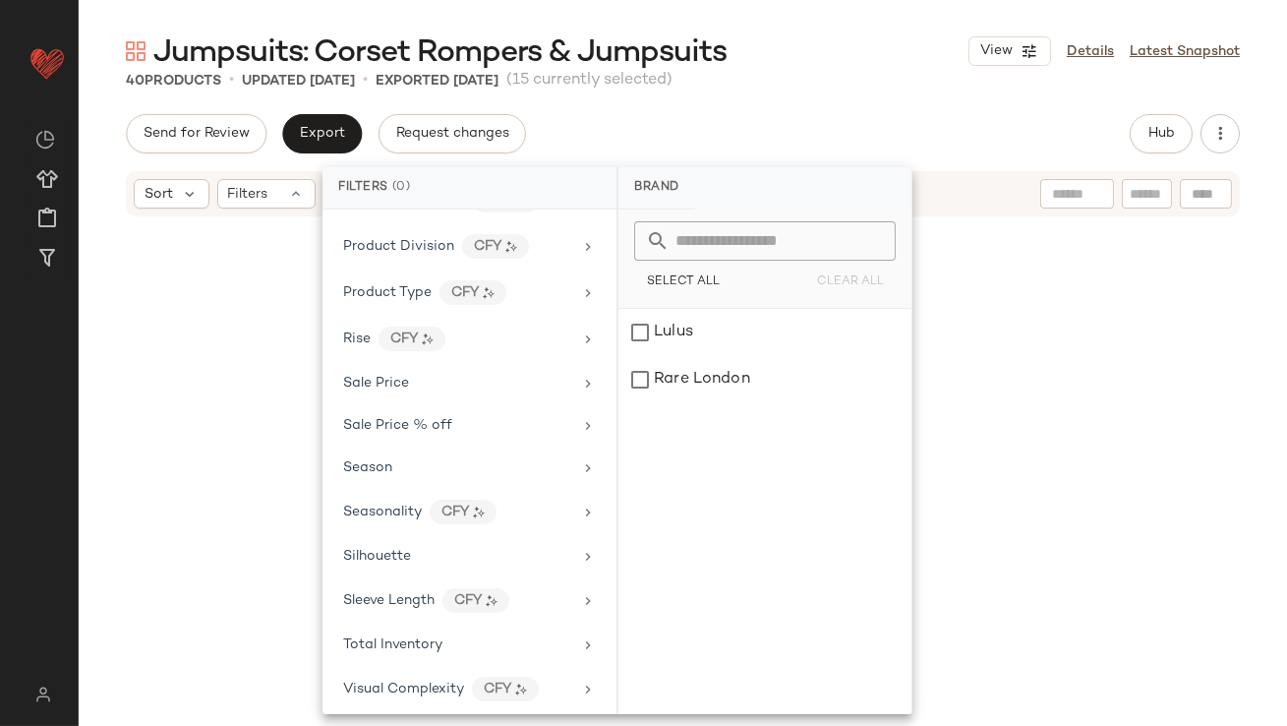
scroll to position [3233, 0]
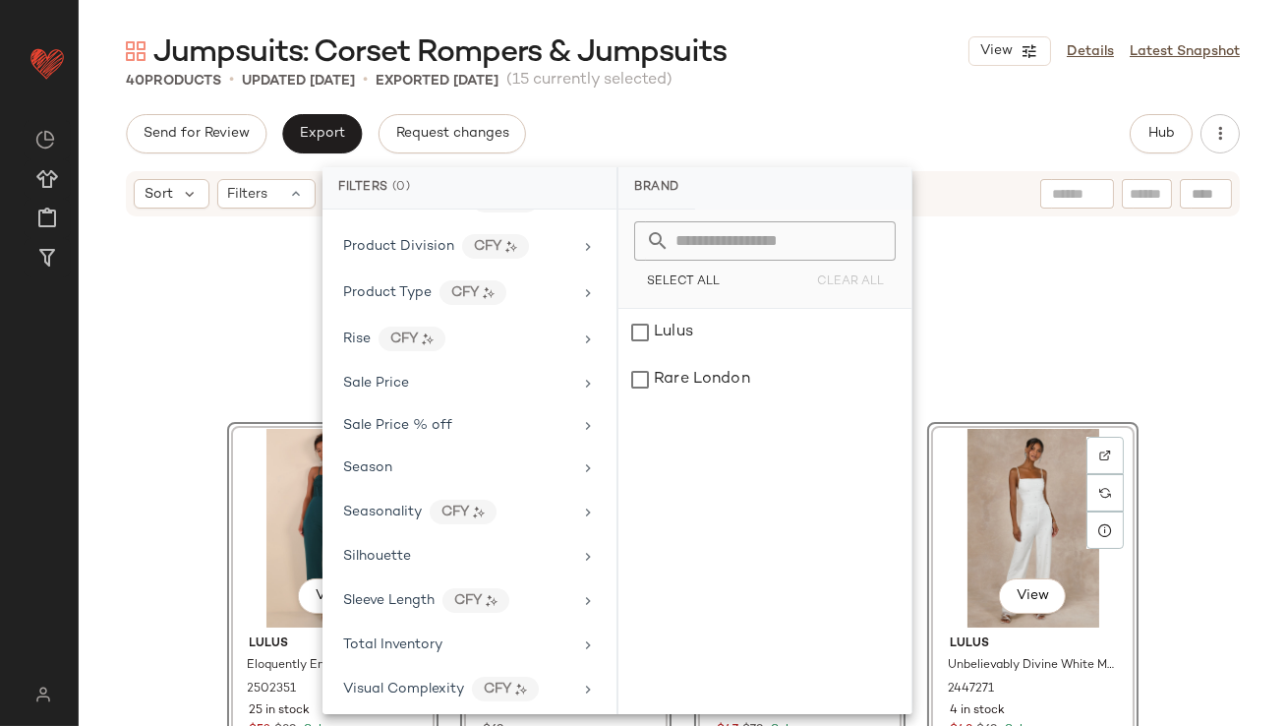
click at [805, 124] on div "Send for Review Export Request changes Hub" at bounding box center [683, 133] width 1114 height 39
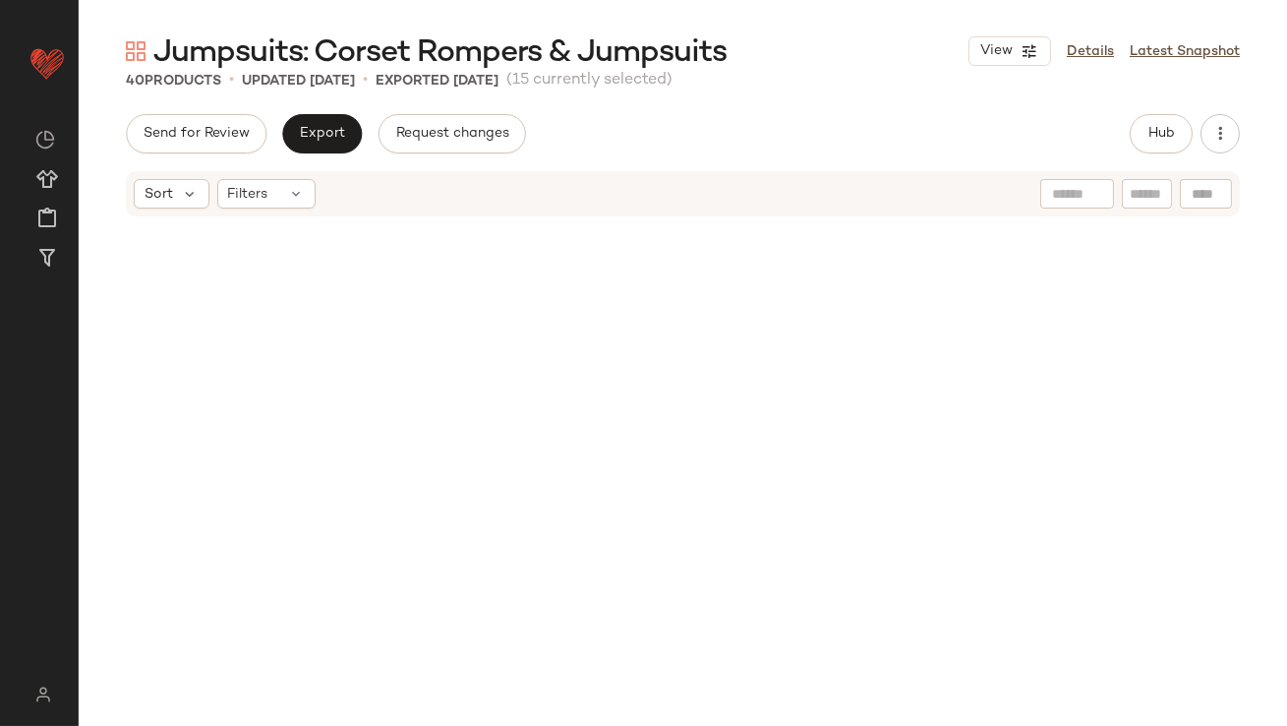
scroll to position [0, 0]
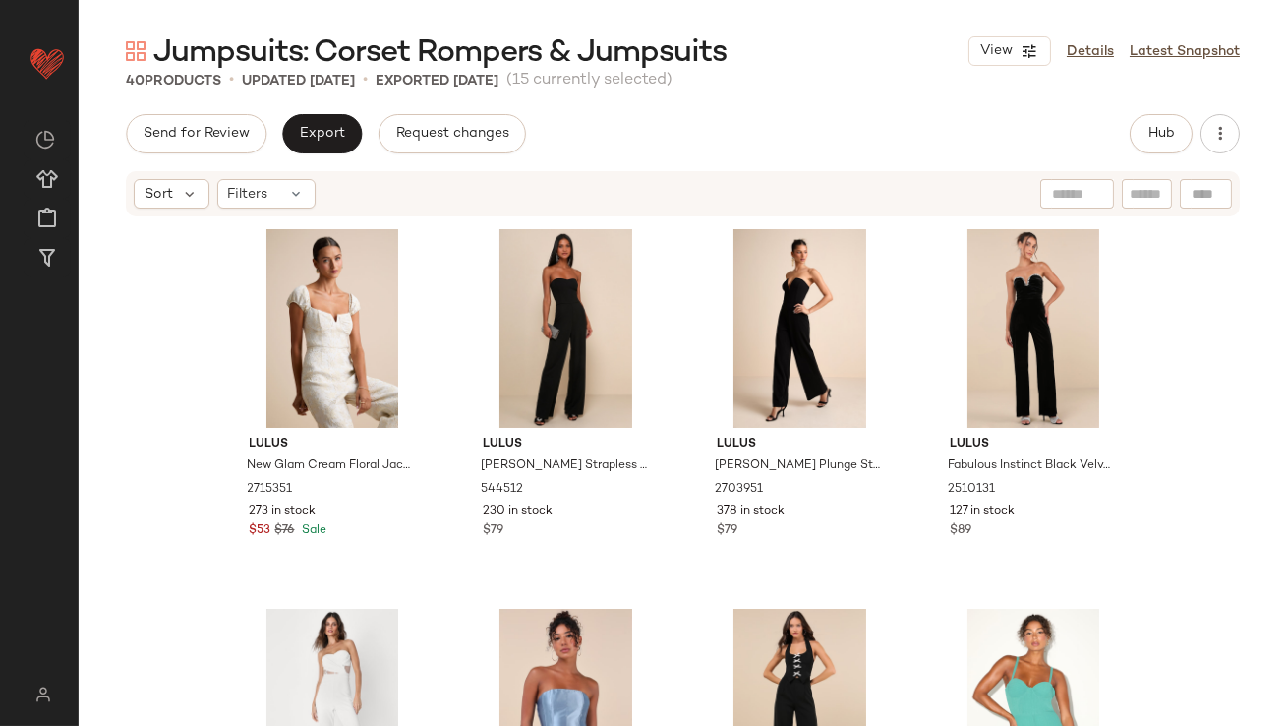
click at [91, 506] on div "Lulus New Glam Cream Floral Jacquard Bustier Off-the-Shoulder Jumpsuit 2715351 …" at bounding box center [683, 501] width 1209 height 567
click at [1164, 133] on span "Hub" at bounding box center [1162, 134] width 28 height 16
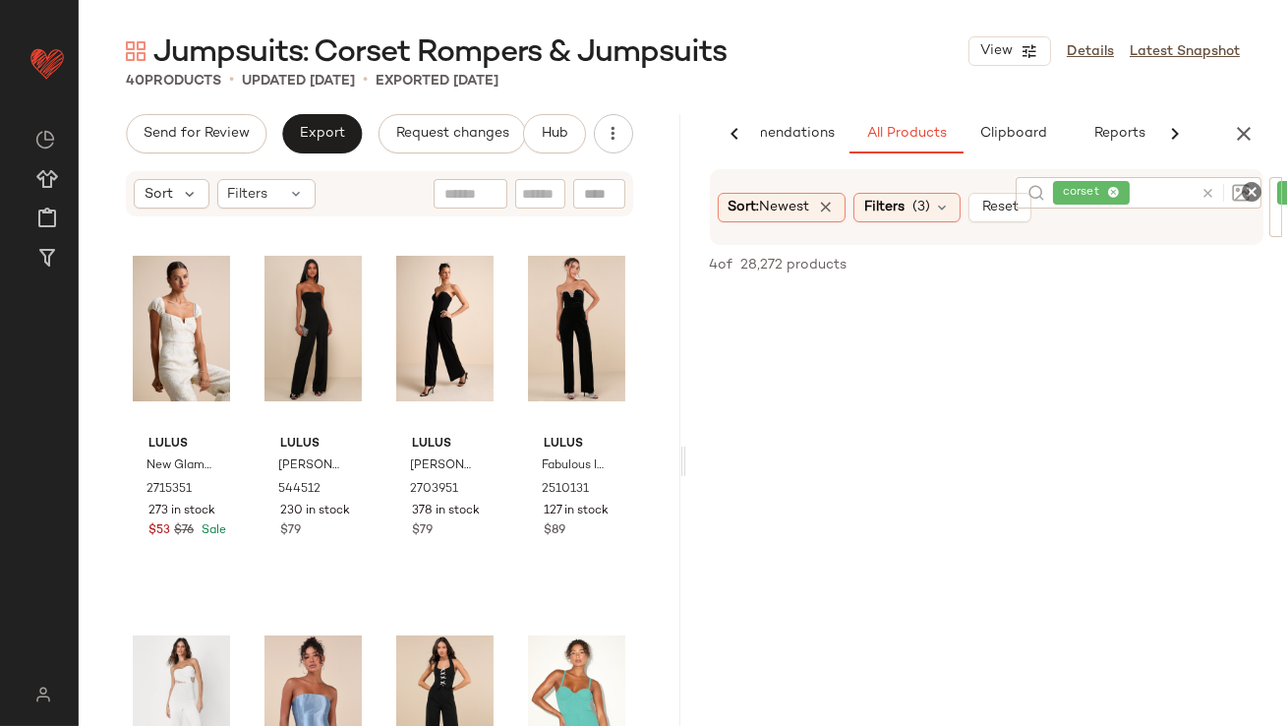
scroll to position [1929, 0]
click at [1255, 122] on icon "button" at bounding box center [1244, 134] width 24 height 24
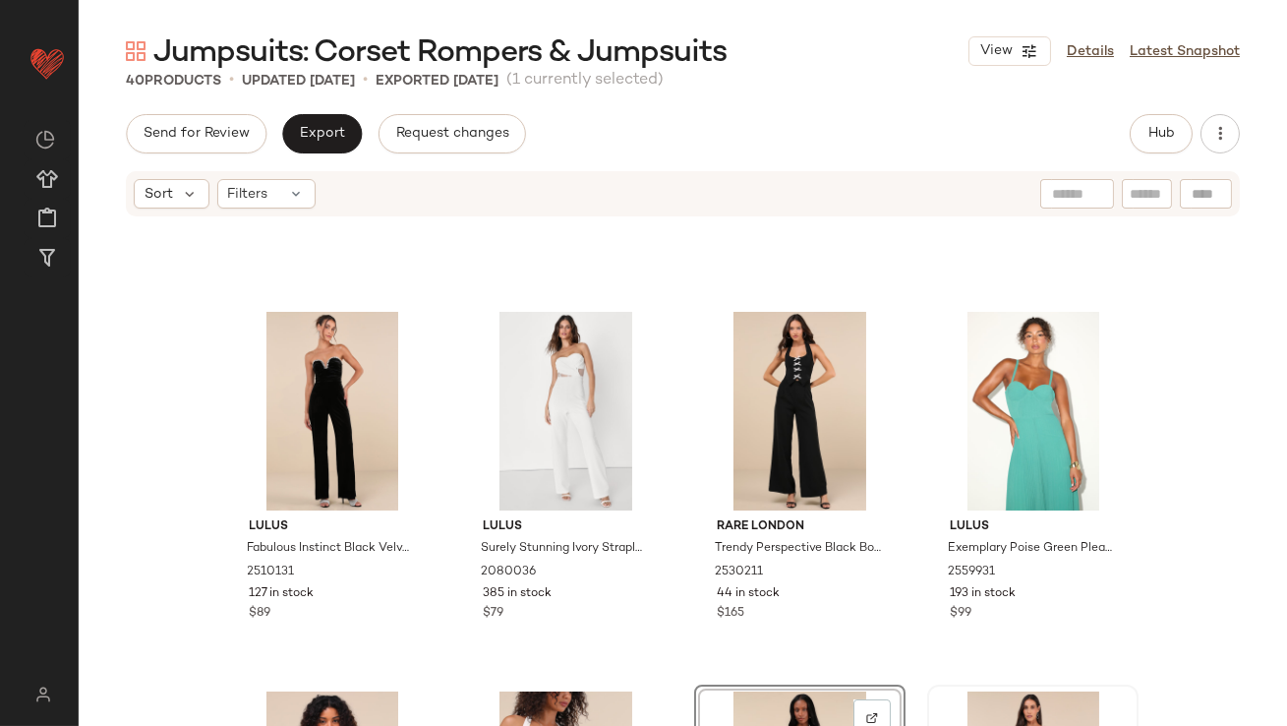
scroll to position [503, 0]
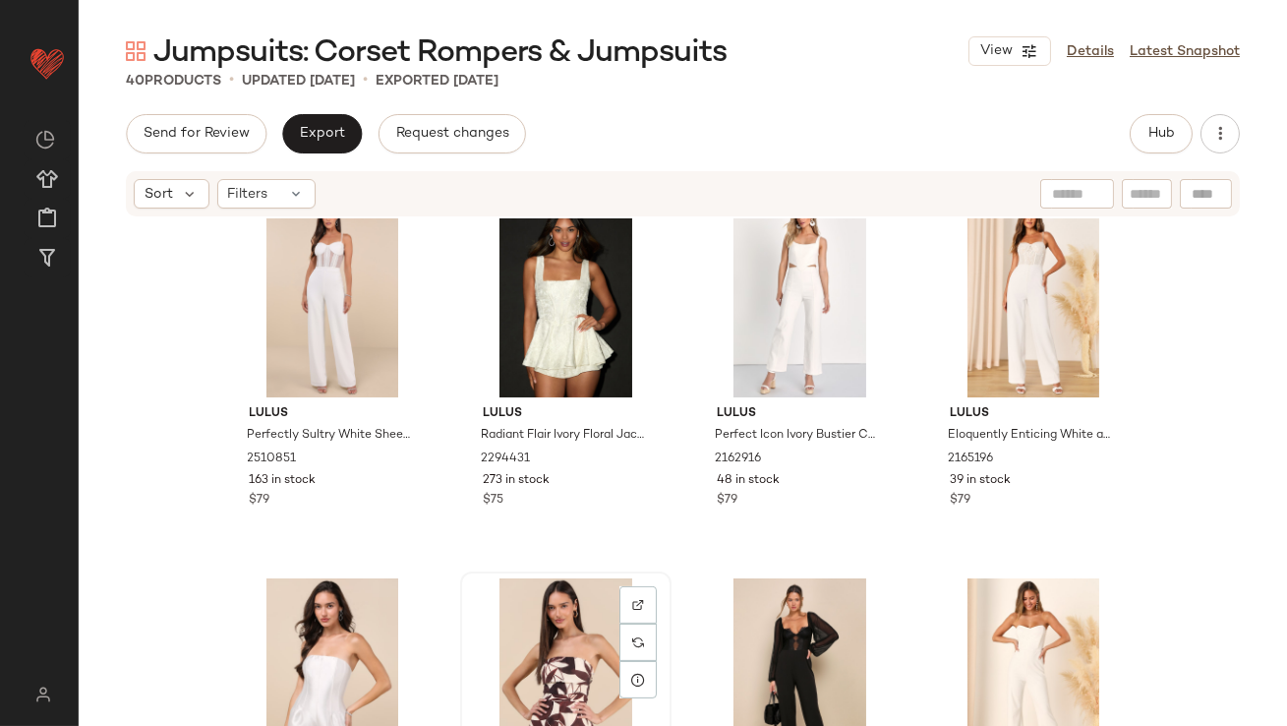
drag, startPoint x: 558, startPoint y: 640, endPoint x: 554, endPoint y: 626, distance: 15.3
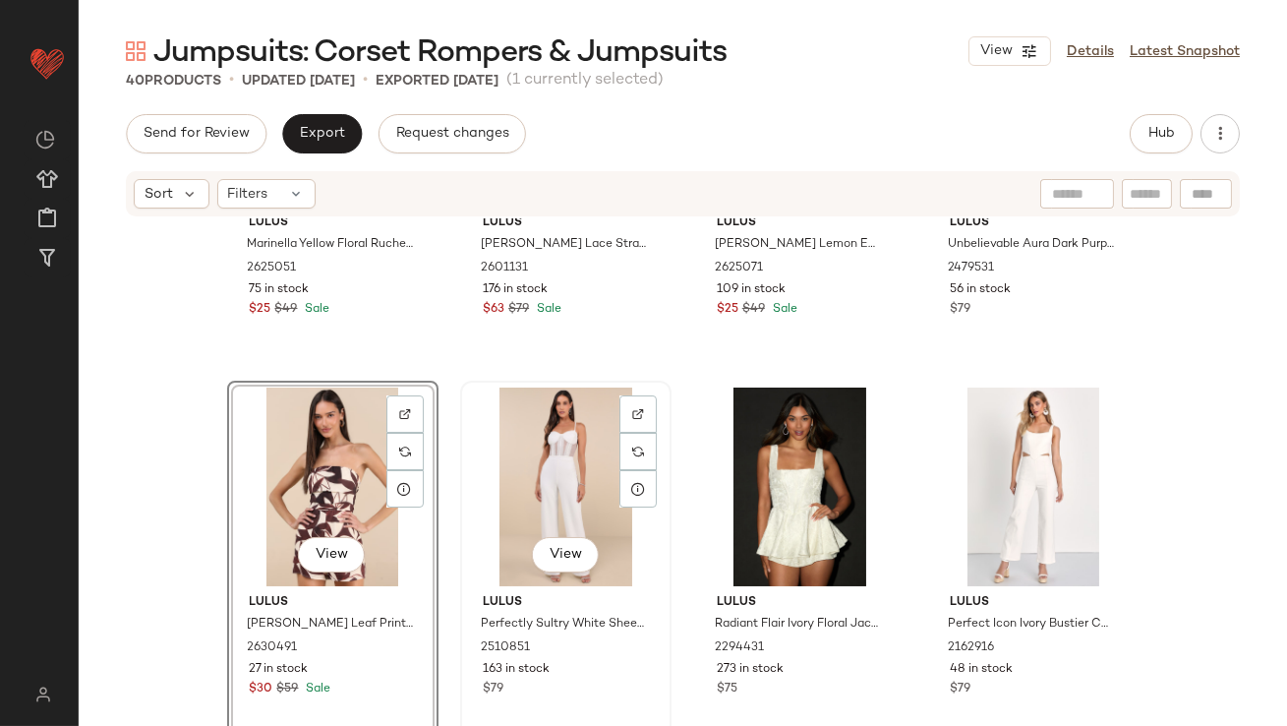
scroll to position [1190, 0]
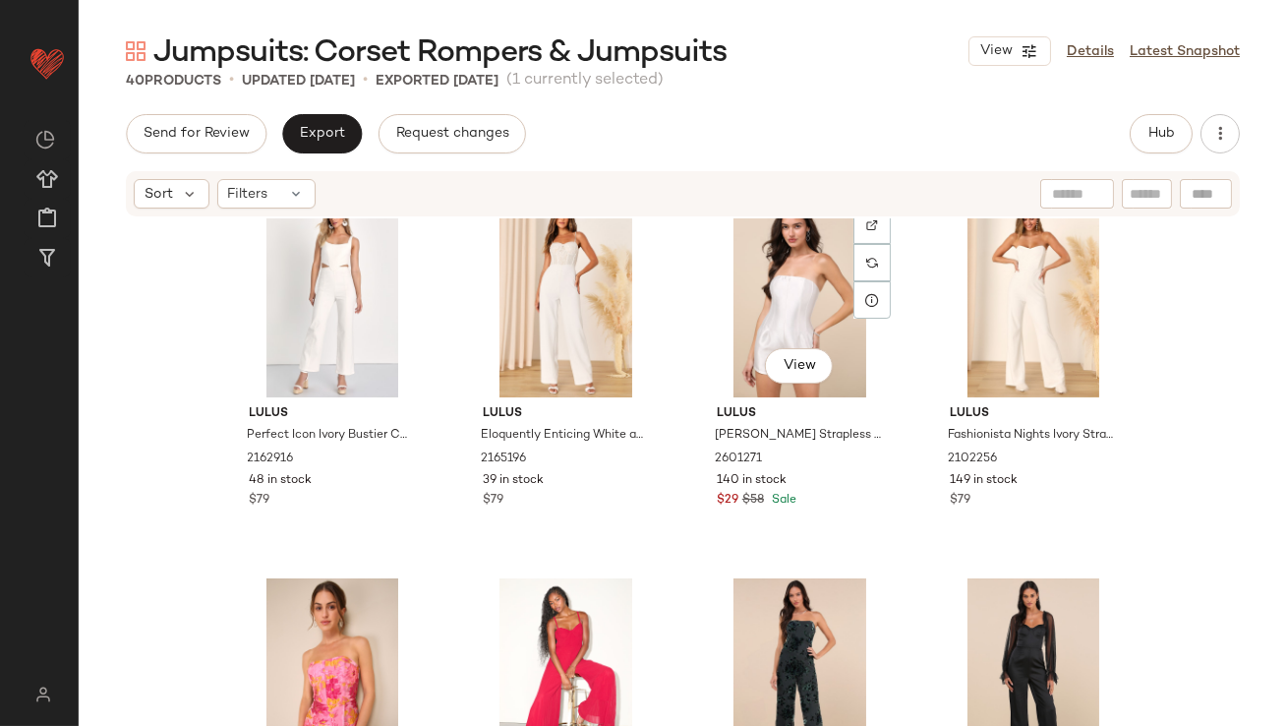
scroll to position [1679, 0]
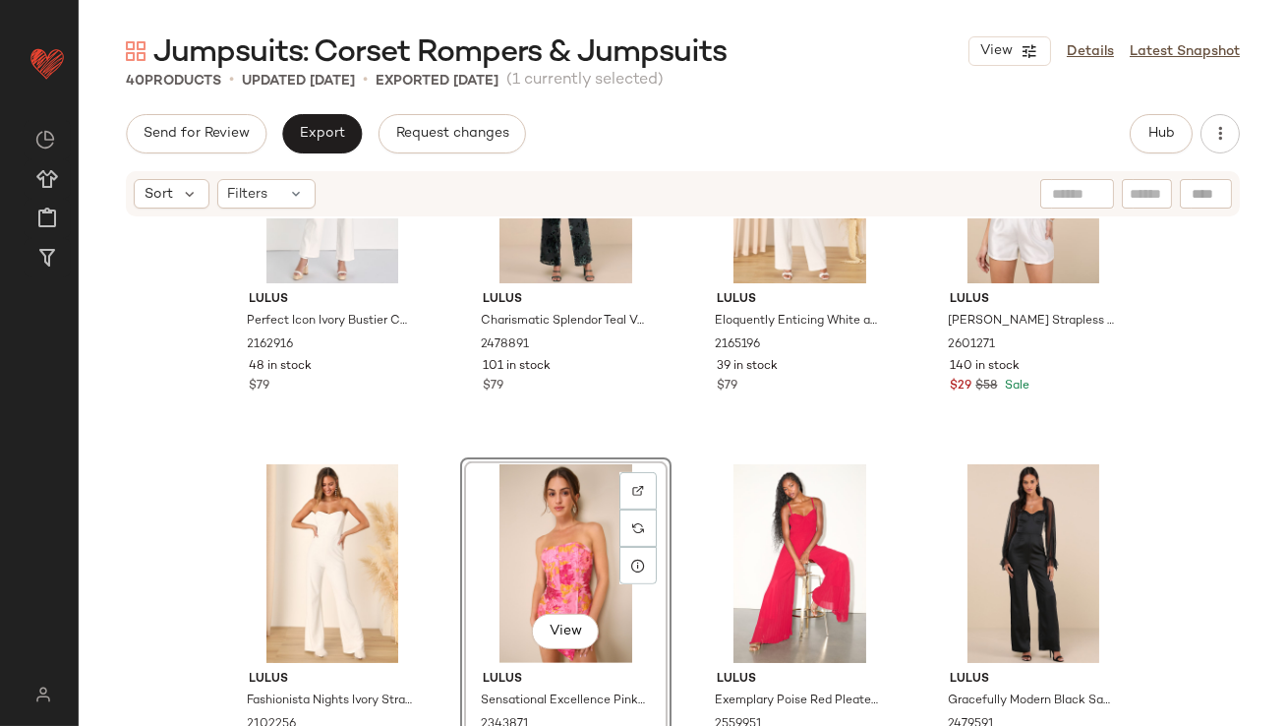
scroll to position [1672, 0]
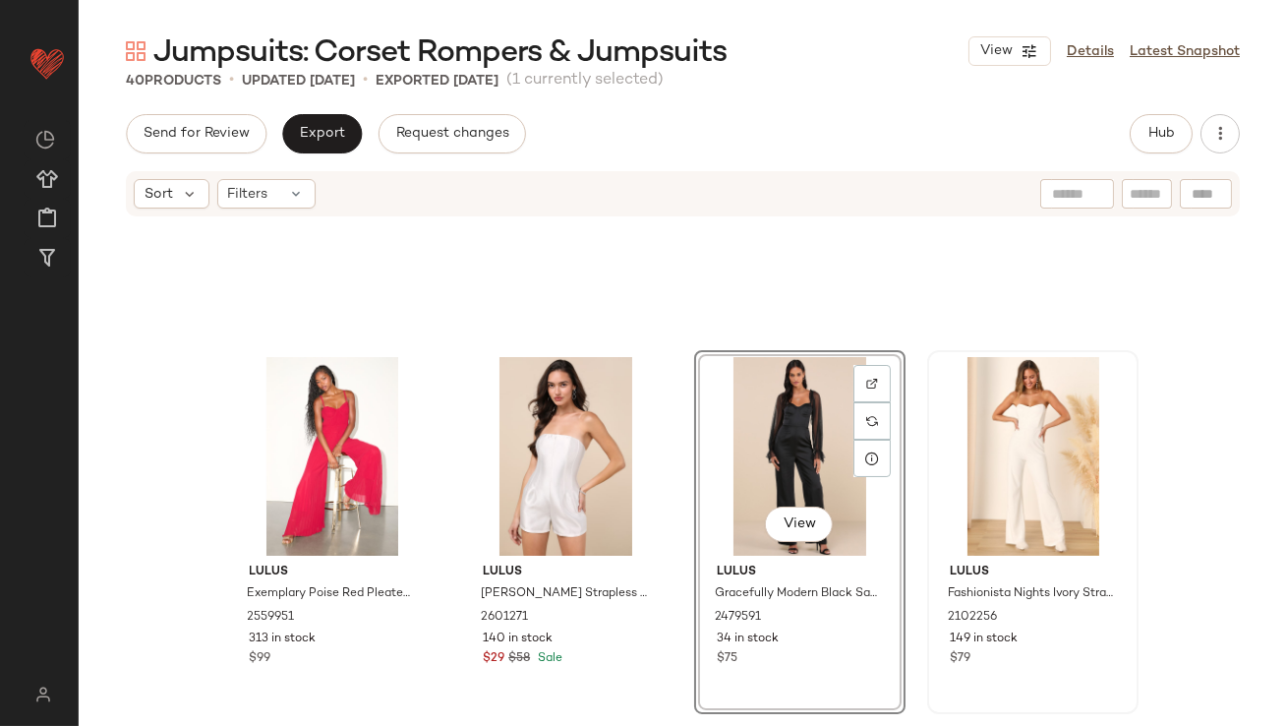
scroll to position [2060, 0]
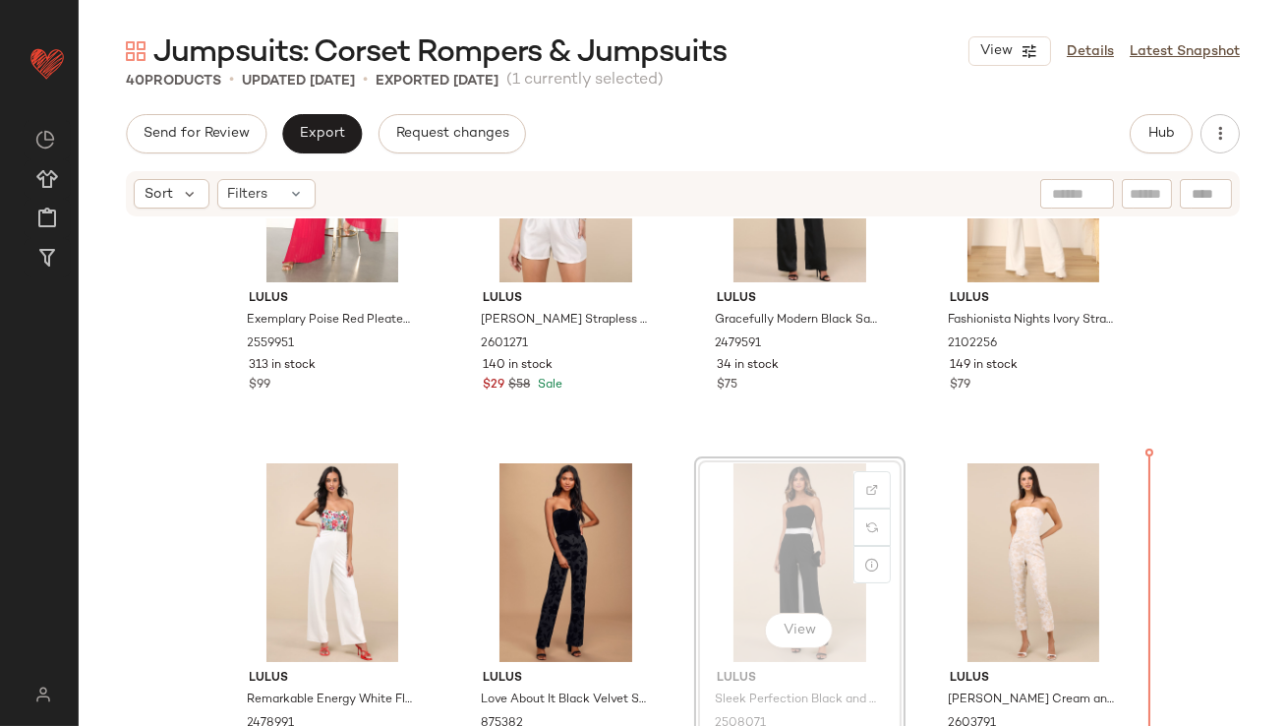
drag, startPoint x: 759, startPoint y: 530, endPoint x: 771, endPoint y: 530, distance: 11.8
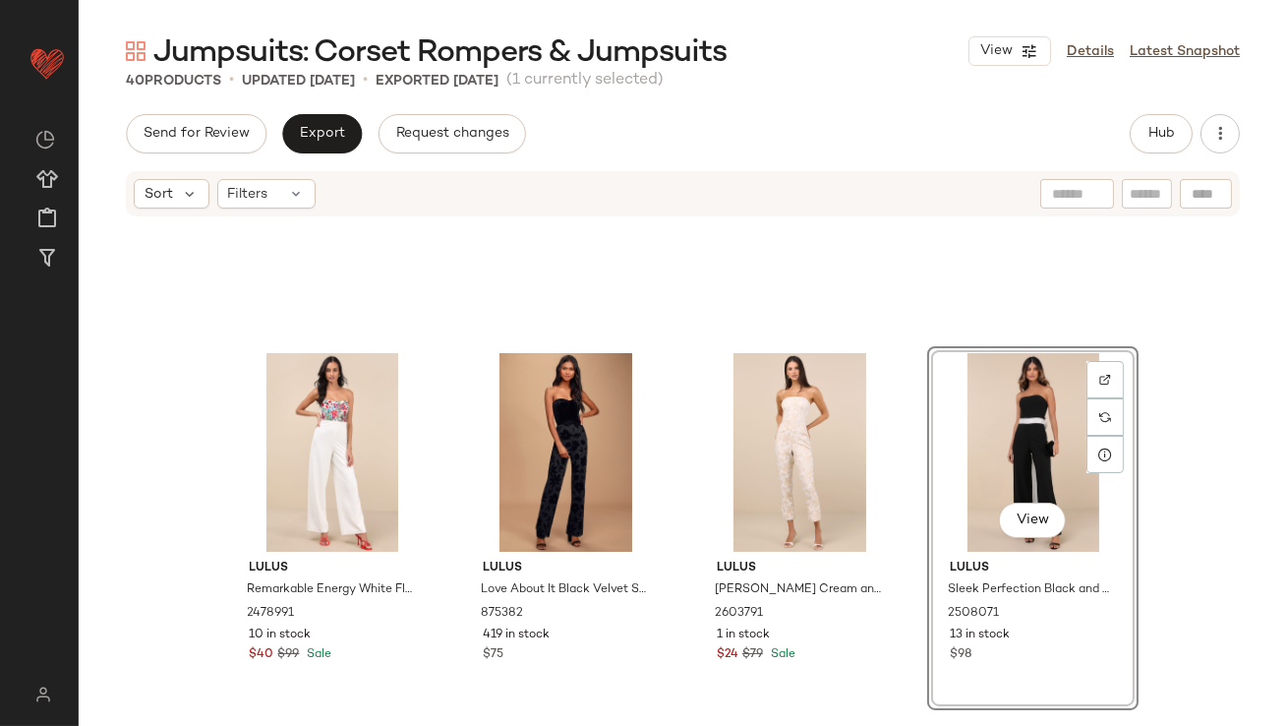
scroll to position [2439, 0]
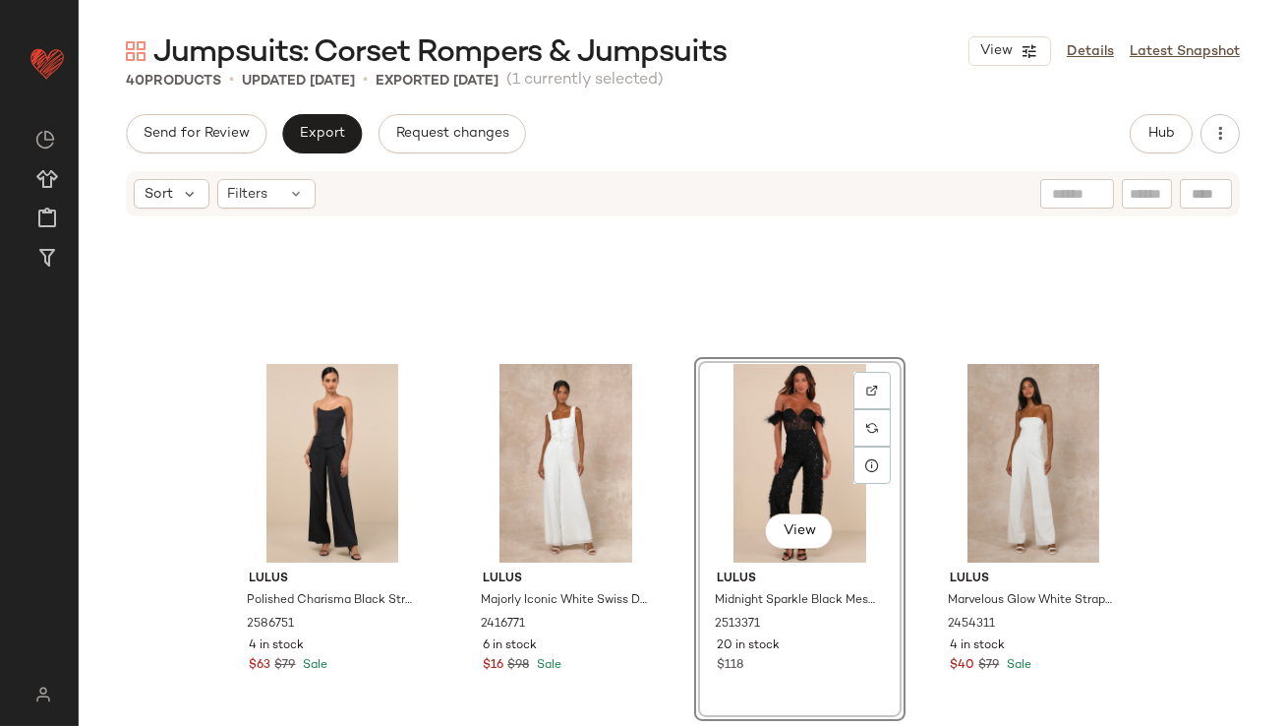
scroll to position [2745, 0]
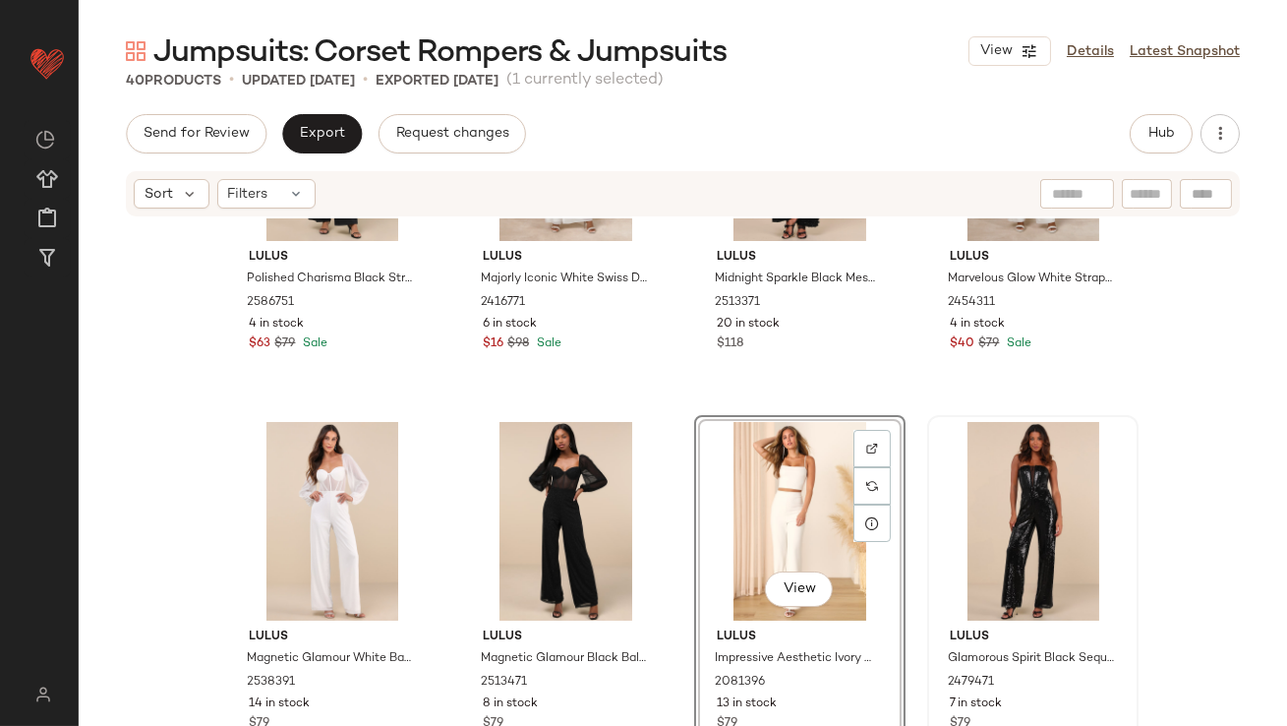
scroll to position [3154, 0]
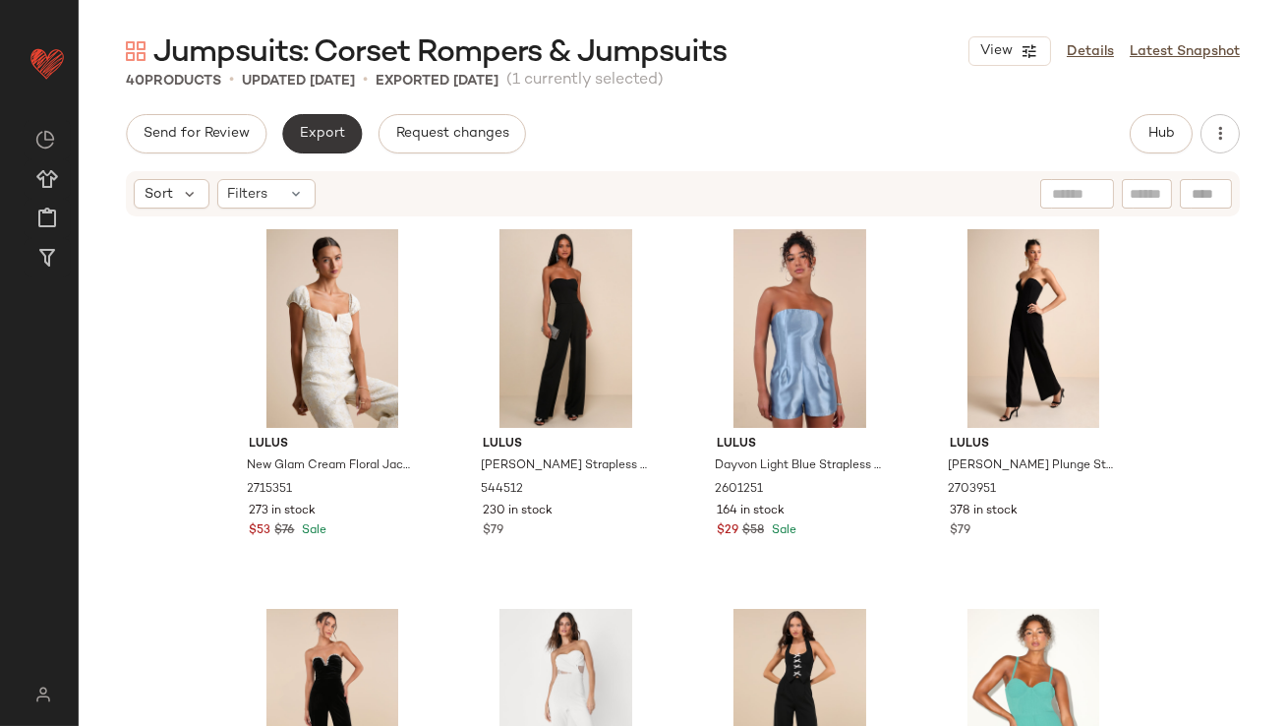
click at [339, 140] on span "Export" at bounding box center [322, 134] width 46 height 16
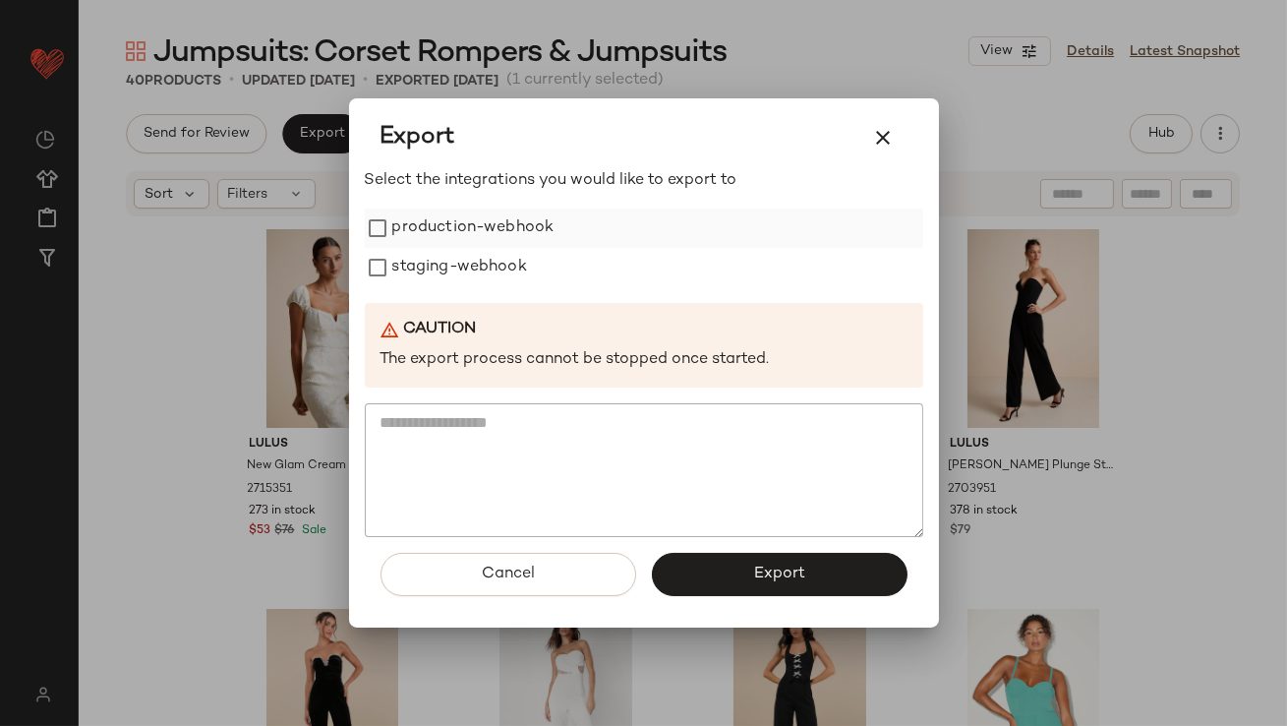
click at [406, 234] on label "production-webhook" at bounding box center [473, 228] width 162 height 39
click at [406, 273] on label "staging-webhook" at bounding box center [459, 267] width 135 height 39
click at [689, 579] on button "Export" at bounding box center [780, 574] width 256 height 43
